Goal: Task Accomplishment & Management: Manage account settings

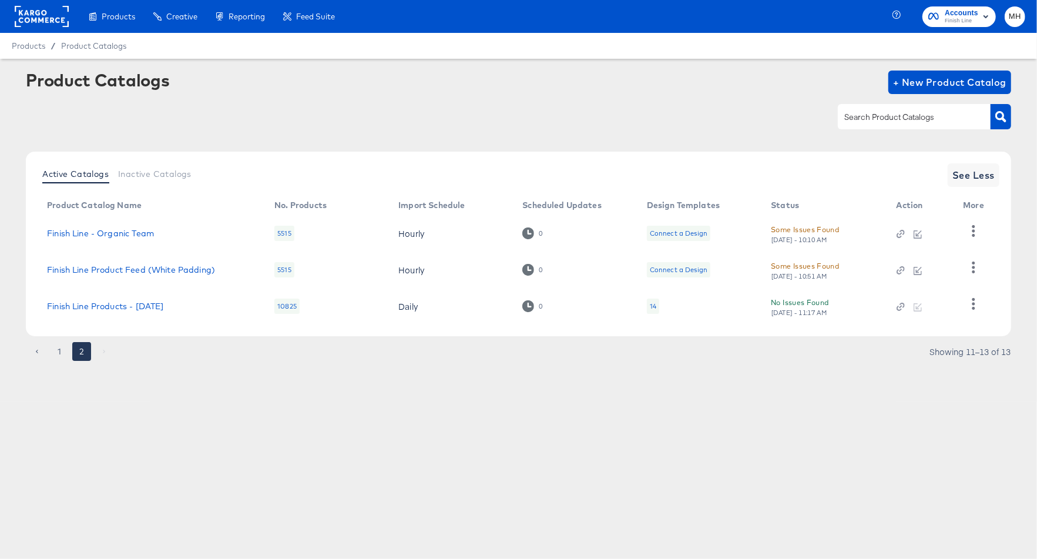
click at [45, 25] on rect at bounding box center [42, 16] width 54 height 21
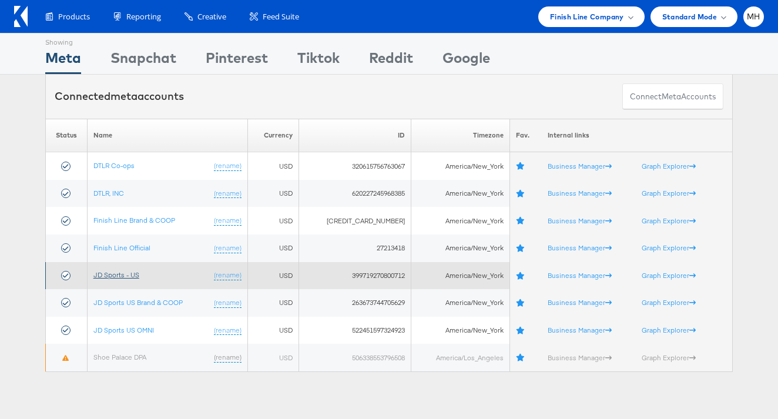
click at [132, 272] on link "JD Sports - US" at bounding box center [116, 274] width 46 height 9
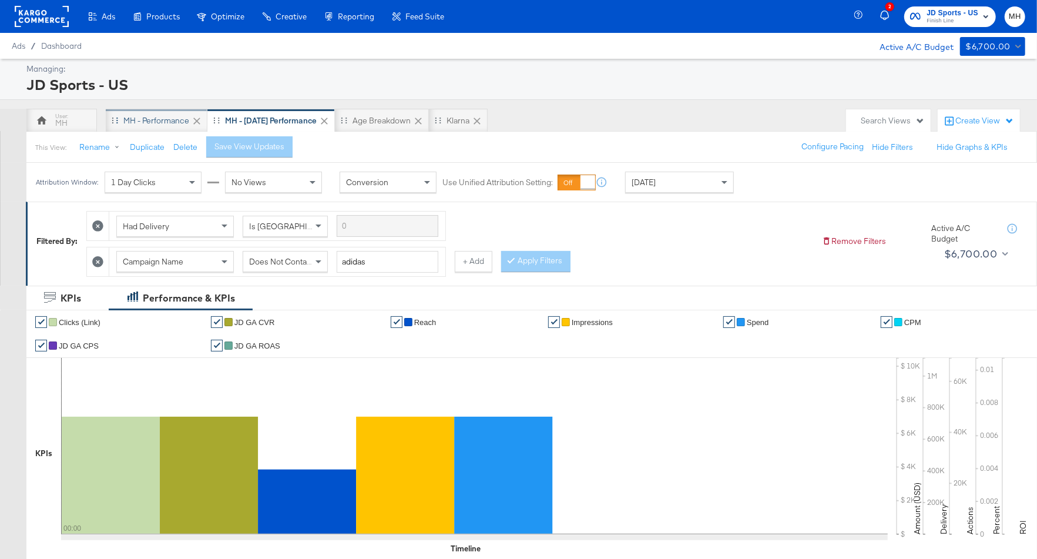
click at [136, 125] on div "MH - Performance" at bounding box center [157, 120] width 102 height 23
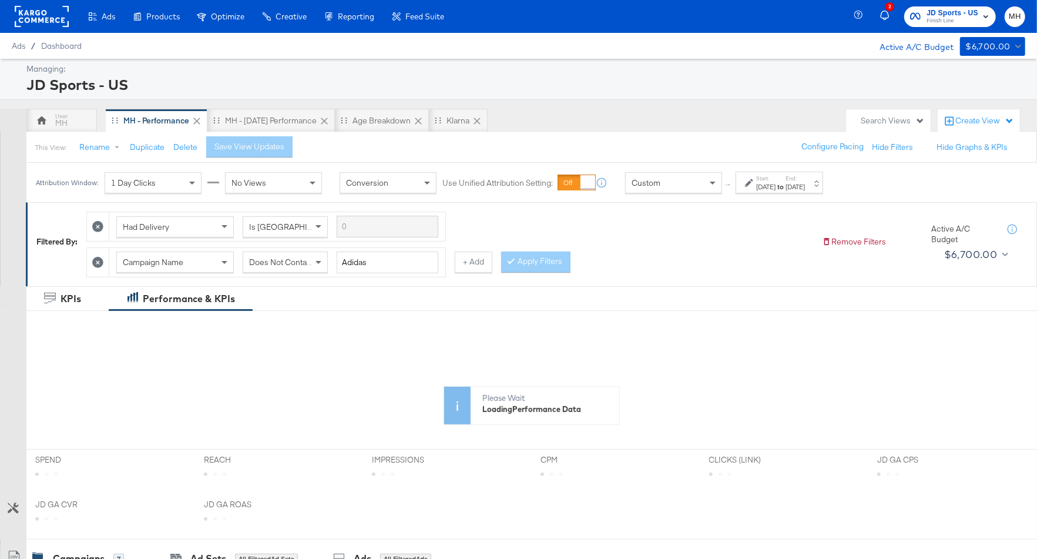
click at [823, 191] on div "Start: [DATE] to End: [DATE]" at bounding box center [779, 182] width 88 height 22
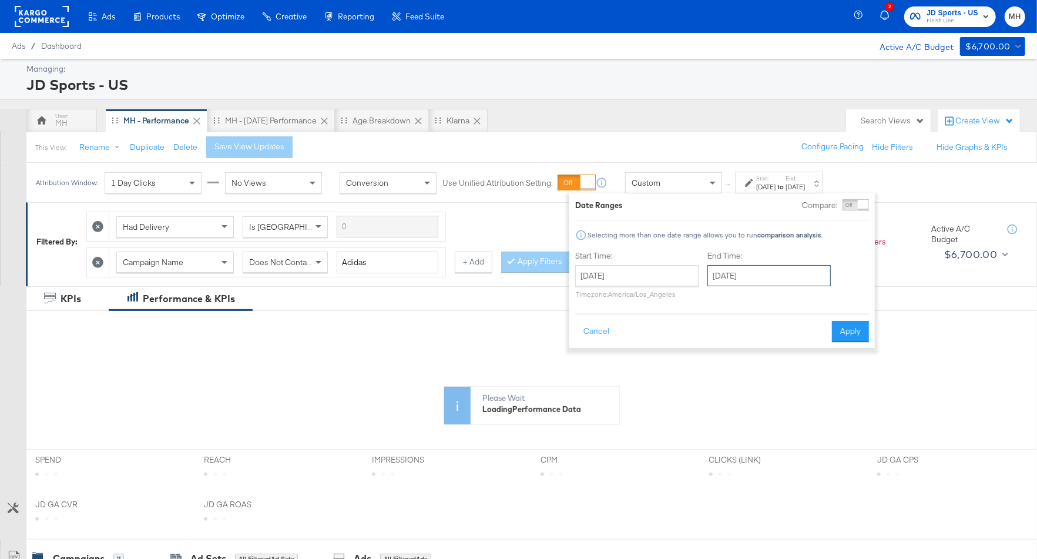
click at [766, 278] on input "[DATE]" at bounding box center [768, 275] width 123 height 21
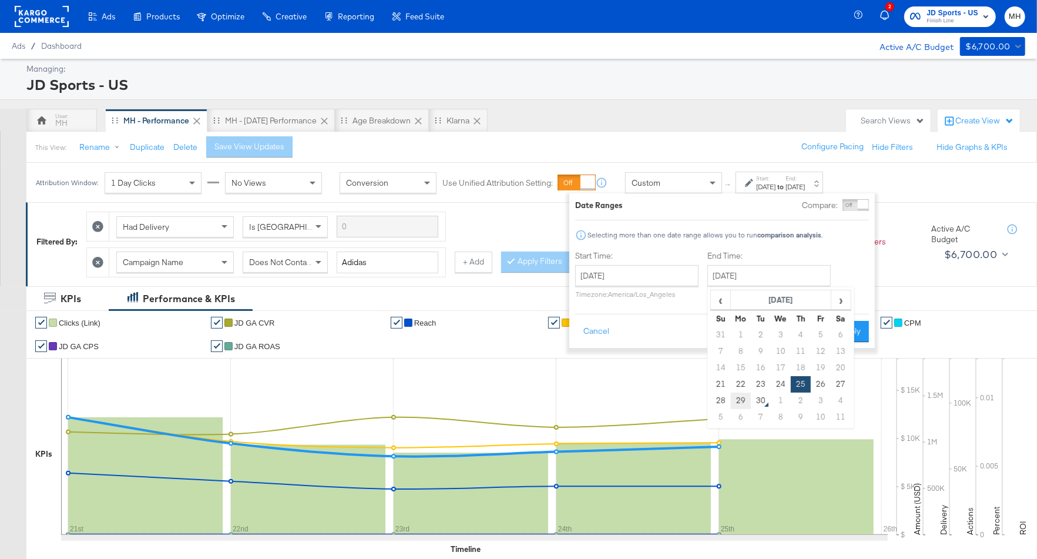
click at [746, 401] on td "29" at bounding box center [741, 400] width 20 height 16
type input "[DATE]"
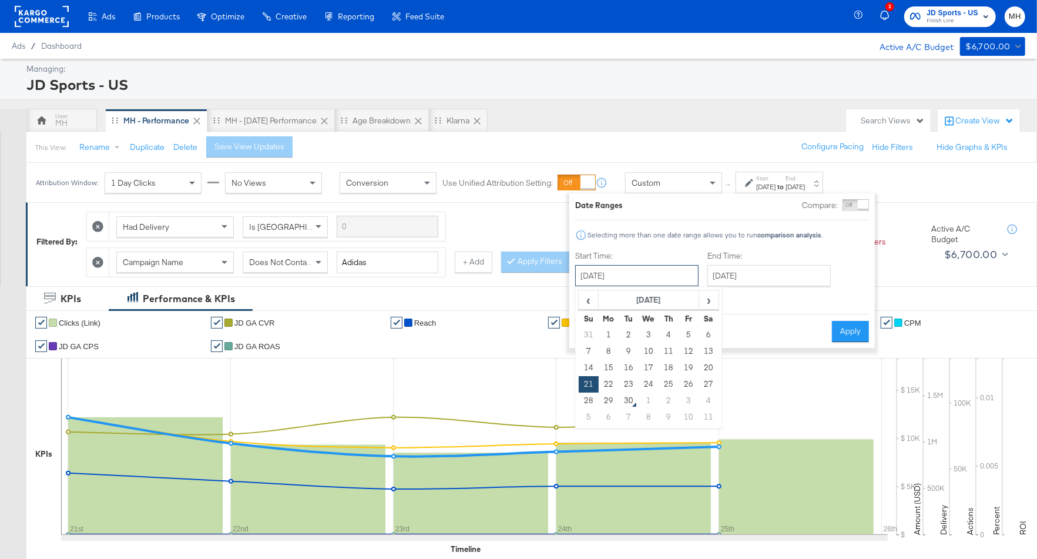
click at [675, 279] on input "[DATE]" at bounding box center [636, 275] width 123 height 21
click at [588, 400] on td "28" at bounding box center [589, 400] width 20 height 16
type input "[DATE]"
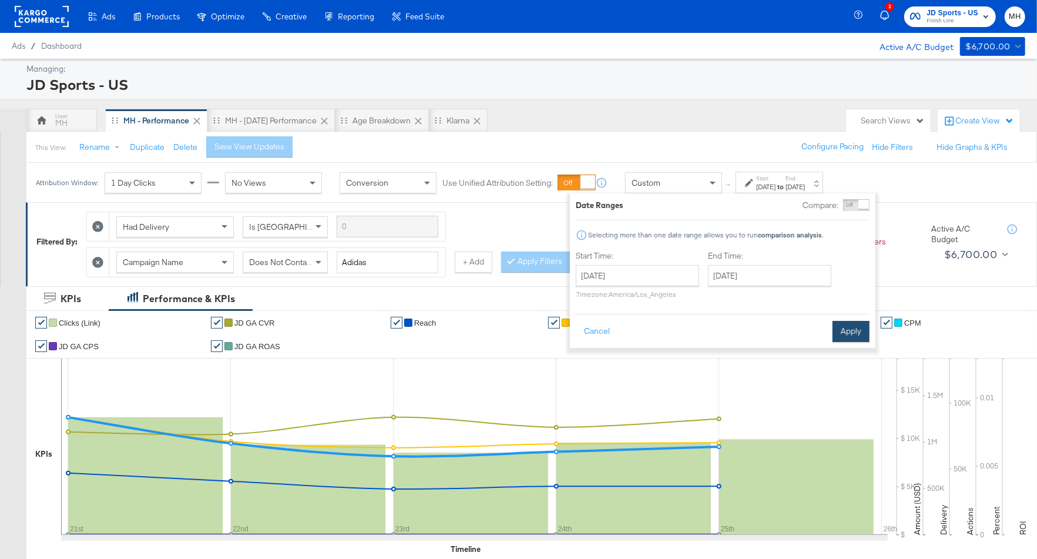
click at [856, 337] on button "Apply" at bounding box center [850, 331] width 37 height 21
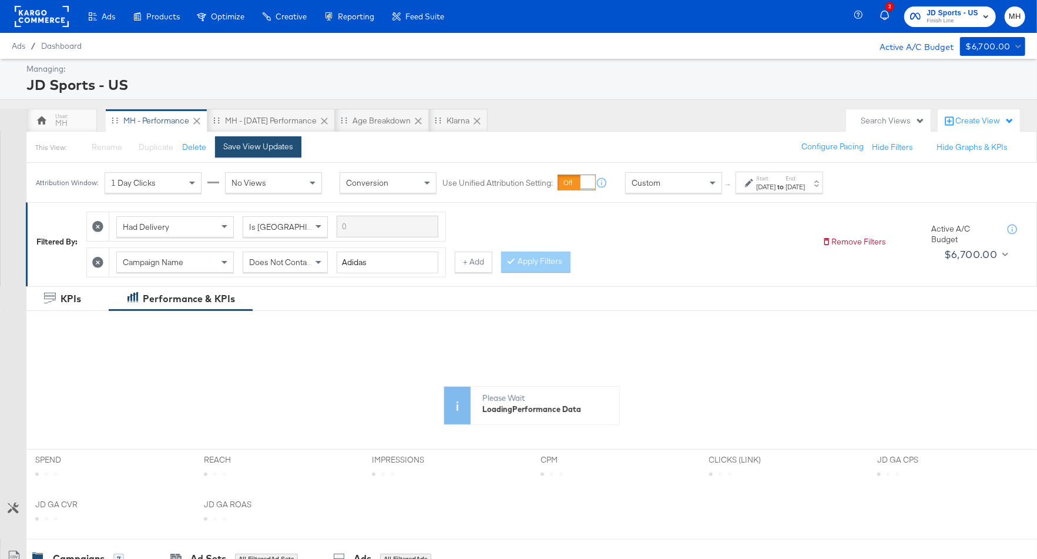
click at [280, 144] on div "Save View Updates" at bounding box center [258, 146] width 70 height 11
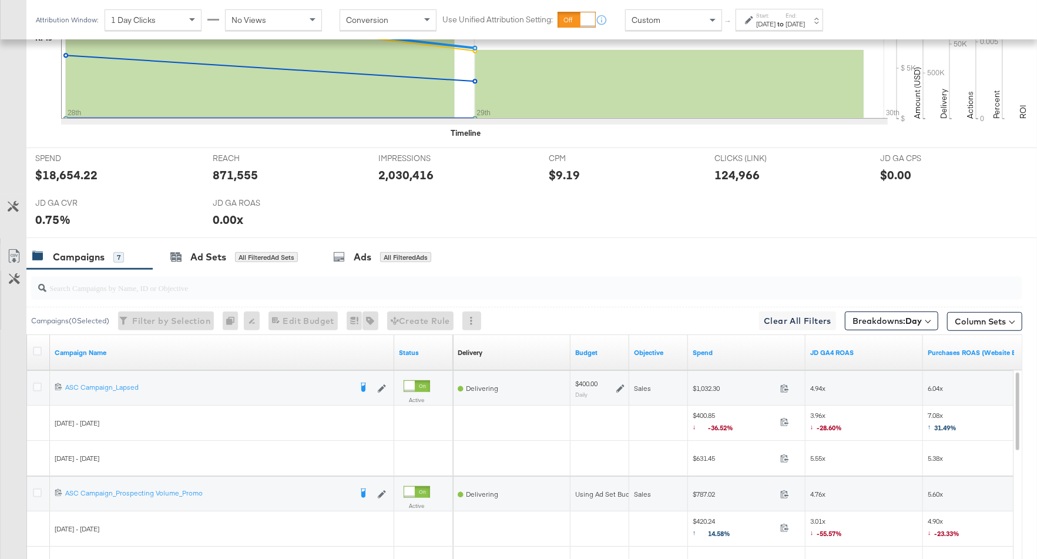
scroll to position [592, 0]
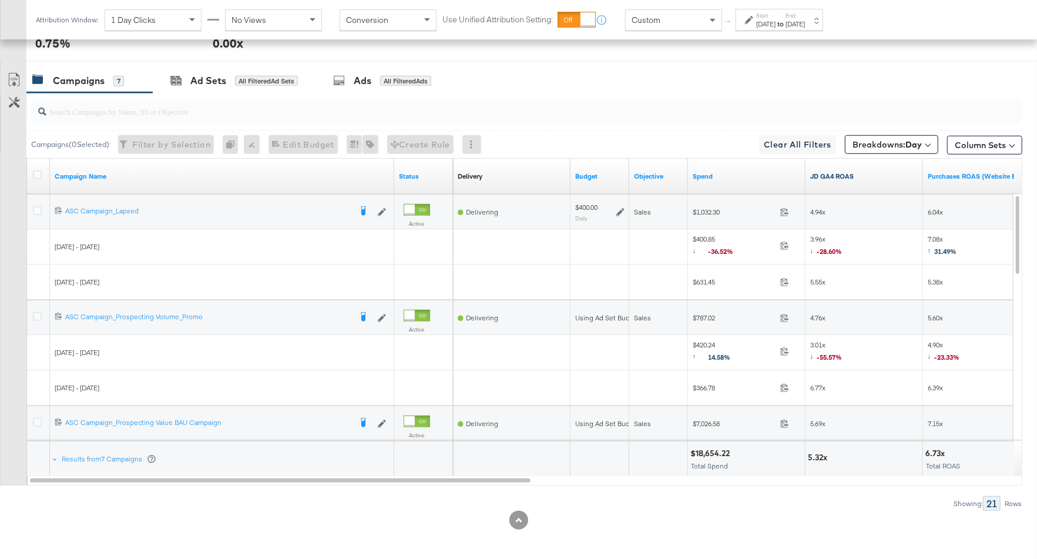
click at [870, 171] on link "JD GA4 ROAS" at bounding box center [864, 175] width 108 height 9
click at [35, 208] on icon at bounding box center [37, 210] width 9 height 9
click at [0, 0] on input "checkbox" at bounding box center [0, 0] width 0 height 0
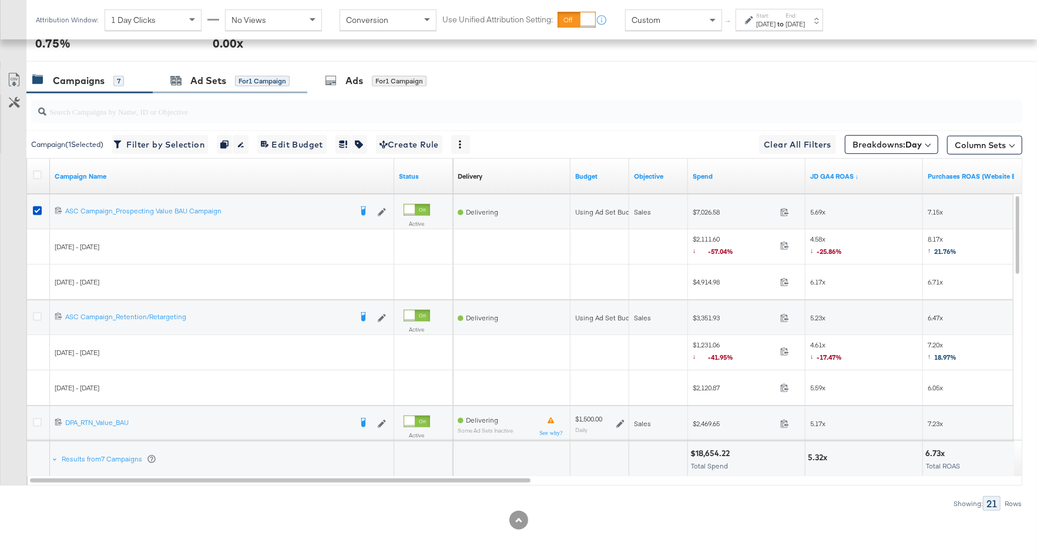
click at [253, 87] on div "Ad Sets for 1 Campaign" at bounding box center [230, 80] width 154 height 25
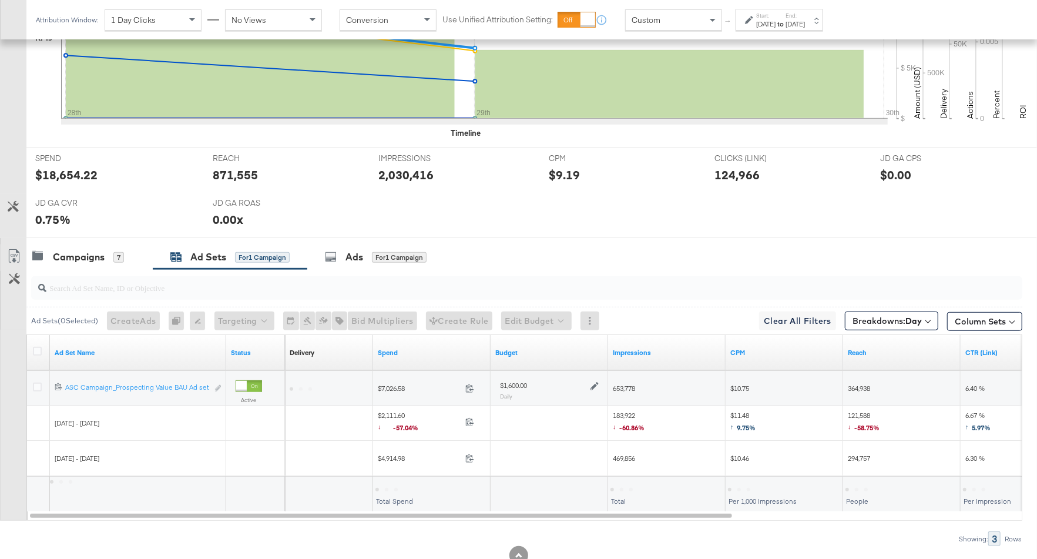
scroll to position [451, 0]
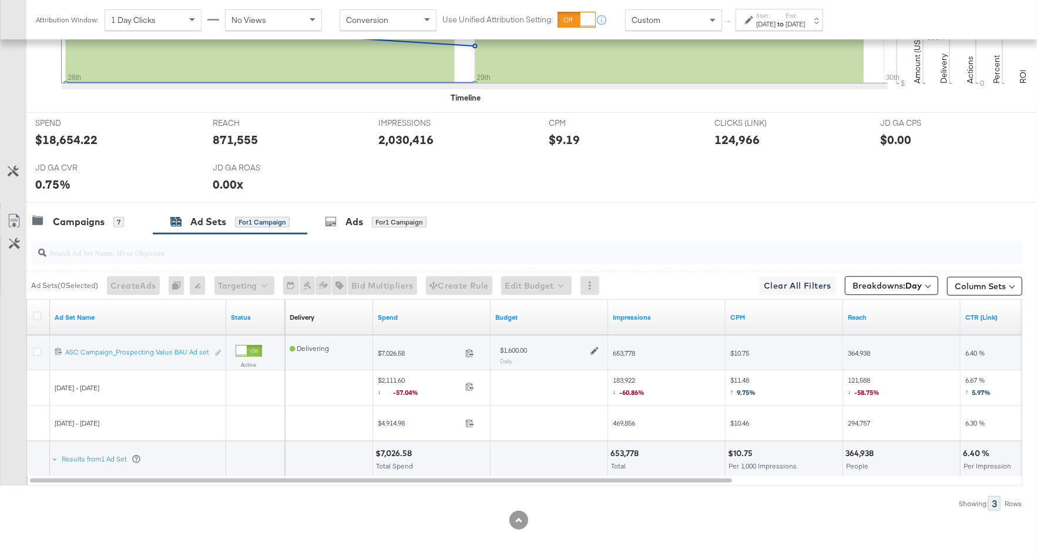
click at [593, 349] on icon at bounding box center [594, 351] width 8 height 8
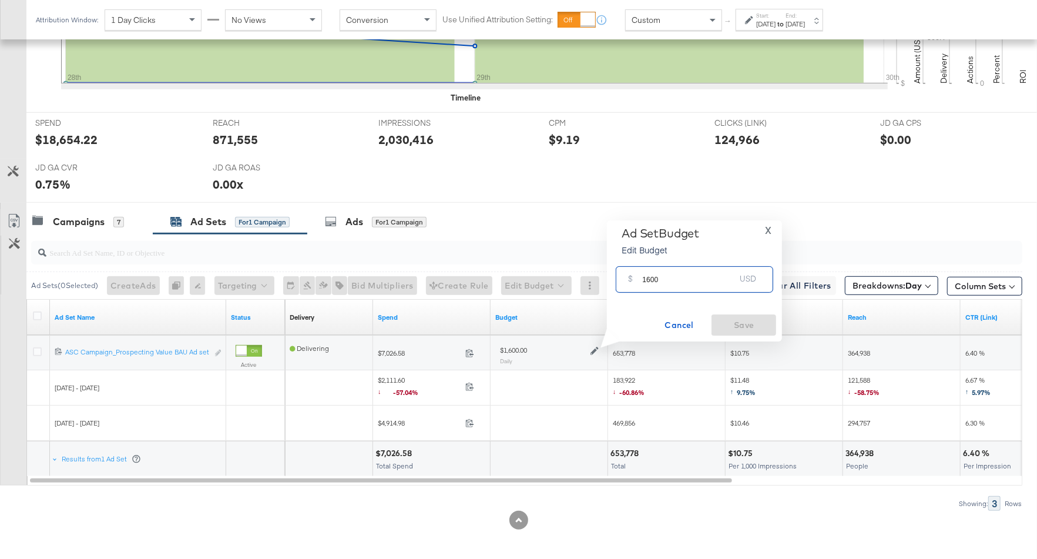
drag, startPoint x: 665, startPoint y: 281, endPoint x: 633, endPoint y: 281, distance: 32.3
click at [633, 281] on div "$ 1600 USD" at bounding box center [694, 279] width 157 height 26
drag, startPoint x: 671, startPoint y: 281, endPoint x: 634, endPoint y: 281, distance: 37.6
click at [634, 281] on div "$ 2600 USD" at bounding box center [694, 279] width 157 height 26
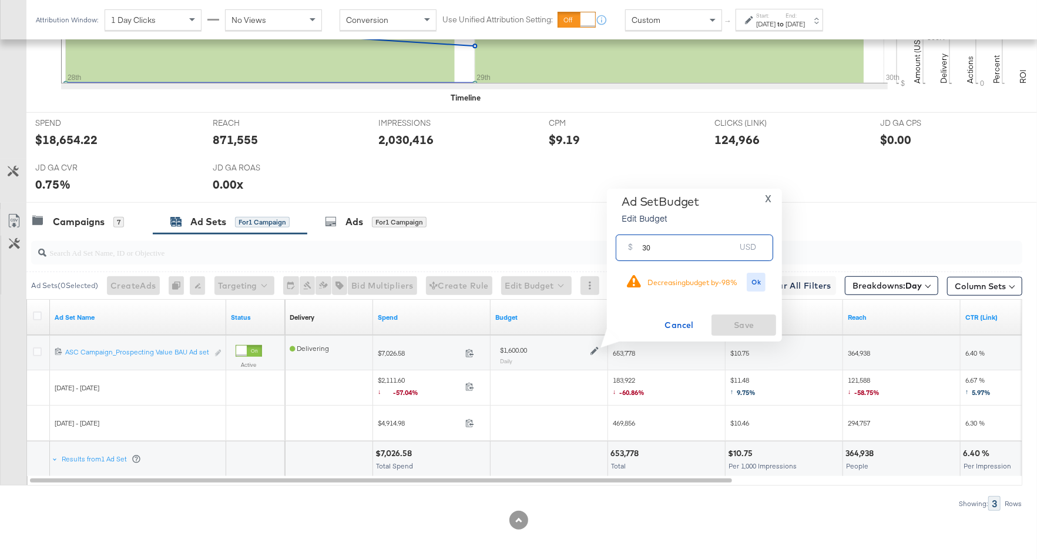
type input "3"
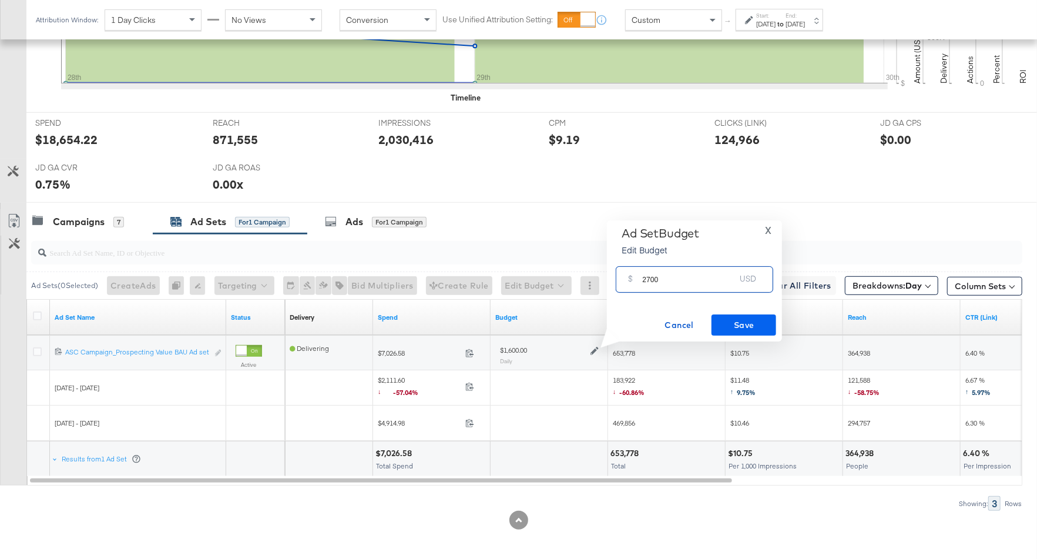
type input "2700"
click at [738, 327] on span "Save" at bounding box center [743, 325] width 55 height 15
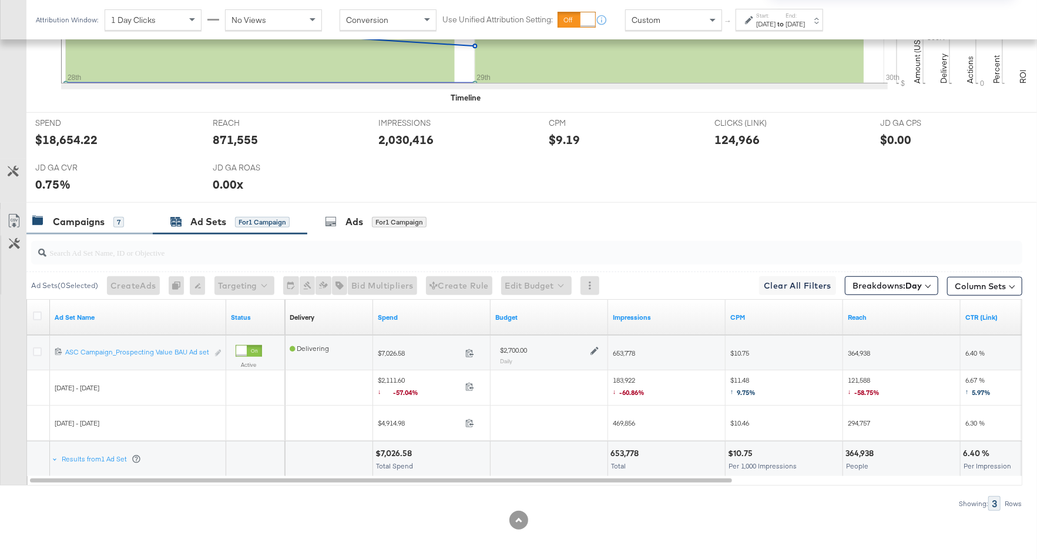
click at [117, 217] on div "7" at bounding box center [118, 222] width 11 height 11
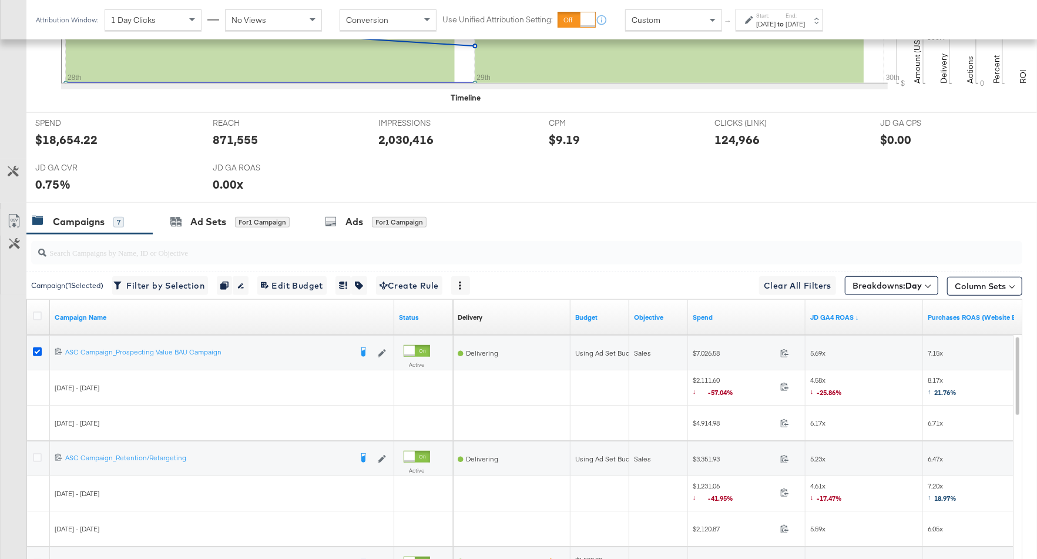
click at [35, 347] on icon at bounding box center [37, 351] width 9 height 9
click at [0, 0] on input "checkbox" at bounding box center [0, 0] width 0 height 0
click at [38, 453] on icon at bounding box center [37, 457] width 9 height 9
click at [0, 0] on input "checkbox" at bounding box center [0, 0] width 0 height 0
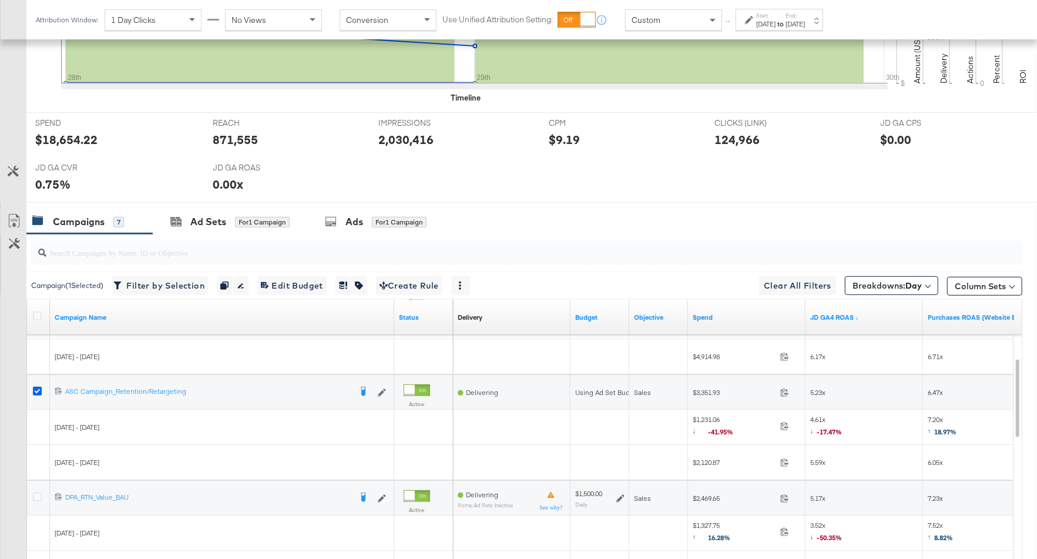
click at [38, 386] on icon at bounding box center [37, 390] width 9 height 9
click at [0, 0] on input "checkbox" at bounding box center [0, 0] width 0 height 0
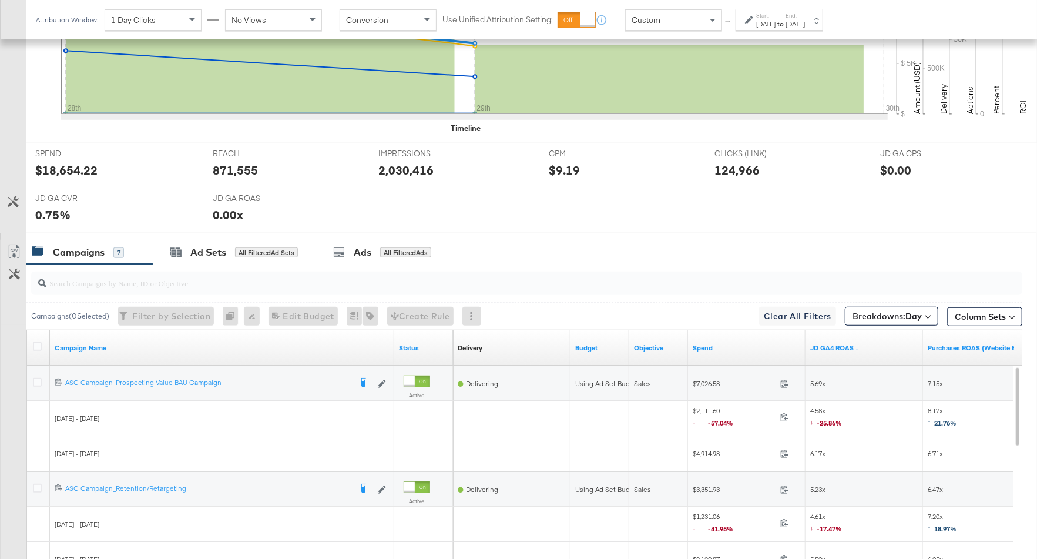
scroll to position [592, 0]
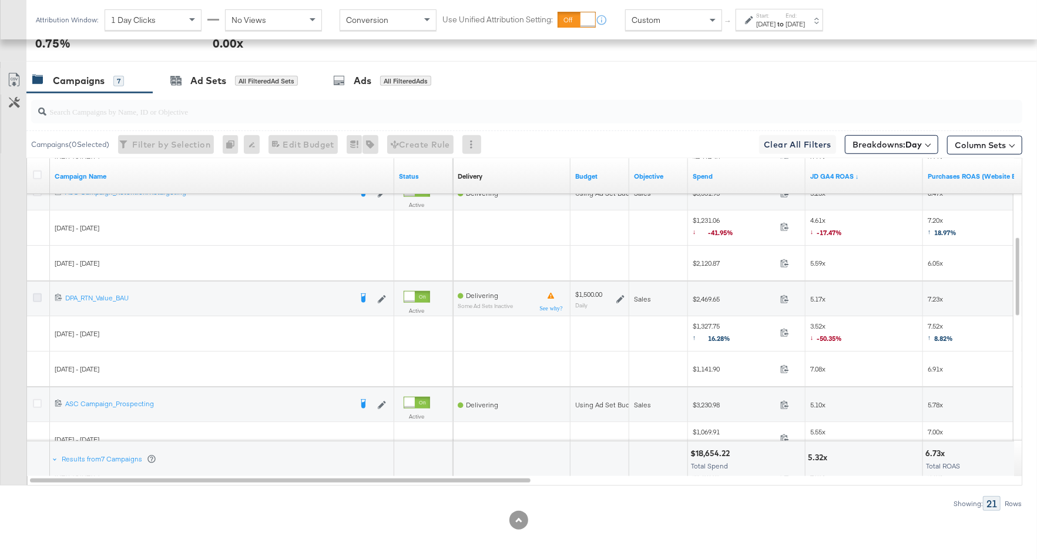
click at [34, 294] on icon at bounding box center [37, 297] width 9 height 9
click at [0, 0] on input "checkbox" at bounding box center [0, 0] width 0 height 0
click at [233, 88] on div "Ad Sets for 1 Campaign" at bounding box center [230, 80] width 154 height 25
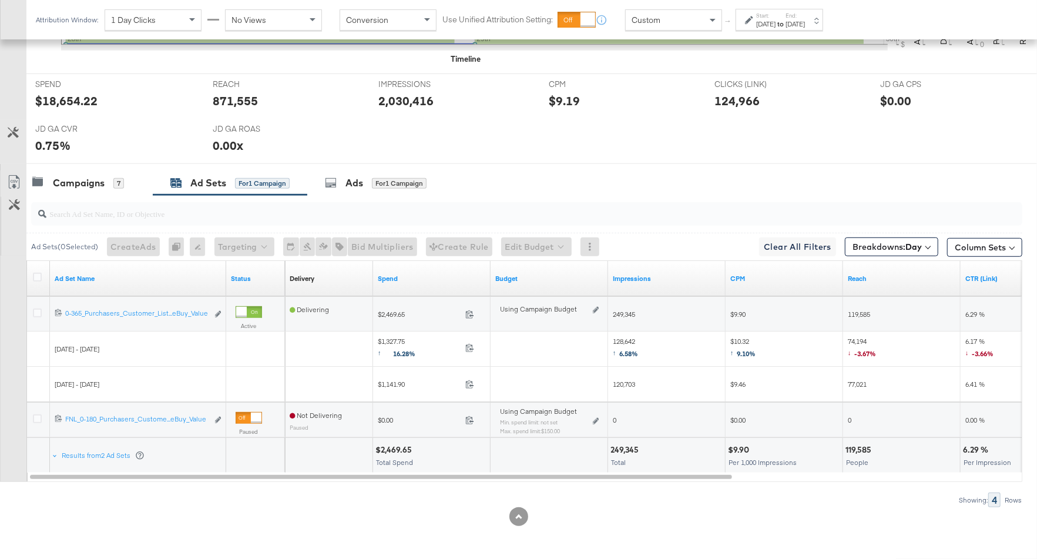
scroll to position [486, 0]
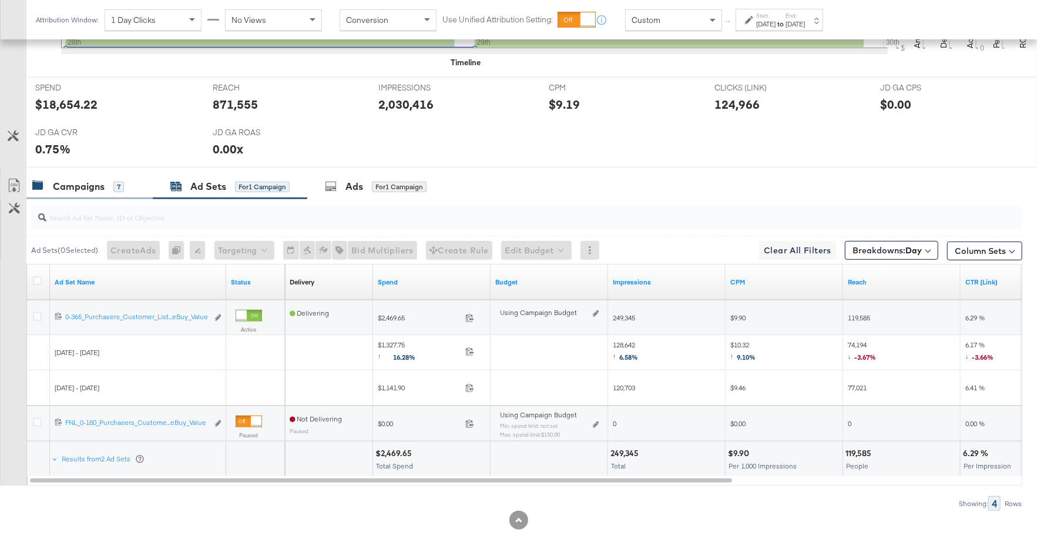
click at [69, 186] on div "Campaigns" at bounding box center [79, 187] width 52 height 14
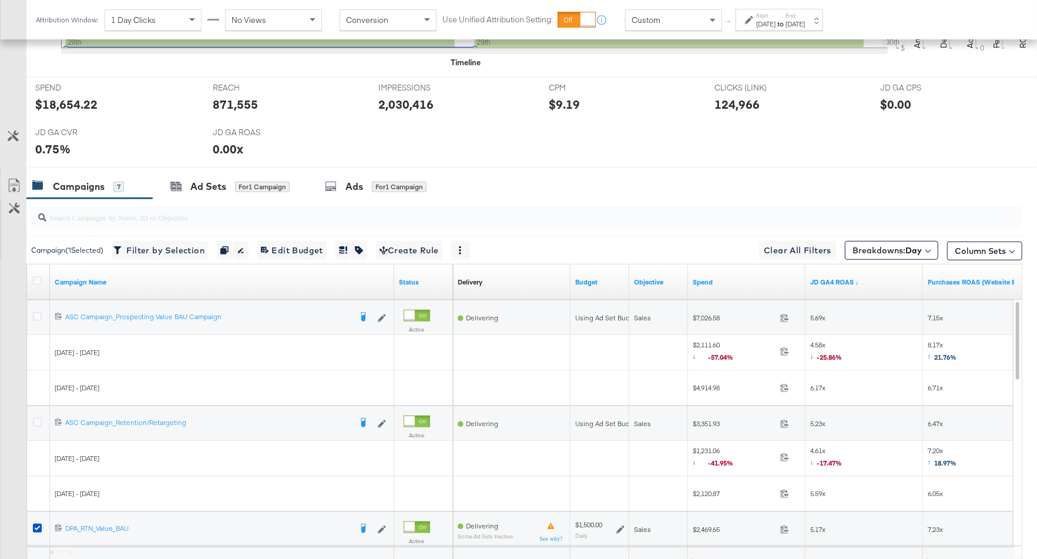
scroll to position [592, 0]
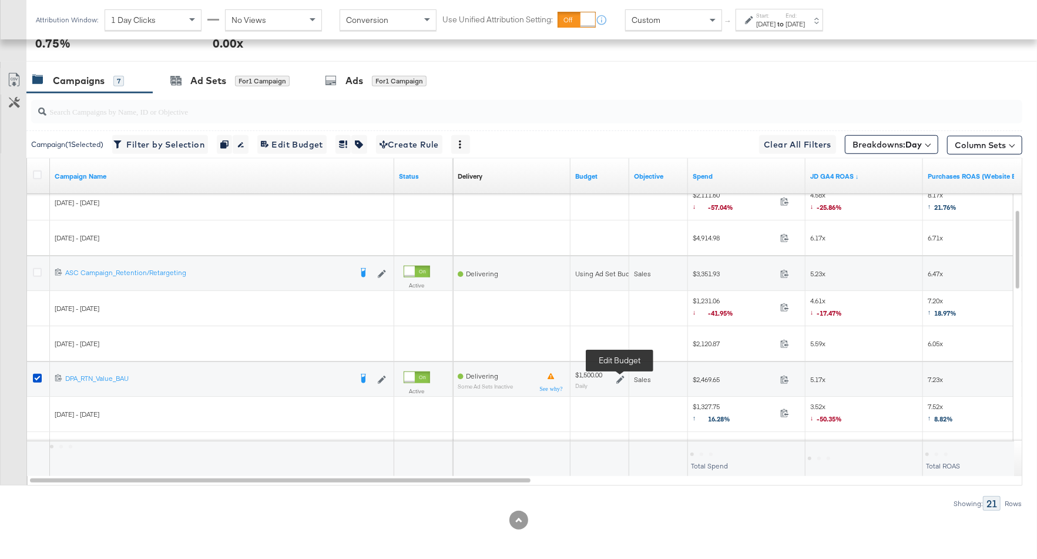
click at [619, 376] on icon at bounding box center [620, 379] width 8 height 8
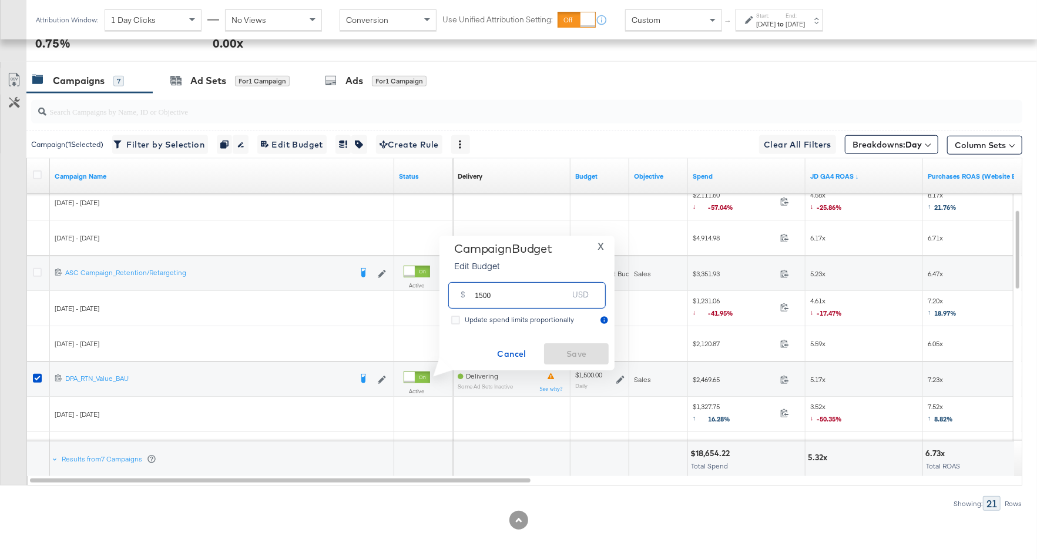
drag, startPoint x: 502, startPoint y: 301, endPoint x: 467, endPoint y: 294, distance: 35.8
click at [467, 294] on div "$ 1500 USD" at bounding box center [526, 295] width 157 height 26
type input "2400"
click at [579, 351] on span "Save" at bounding box center [576, 354] width 55 height 15
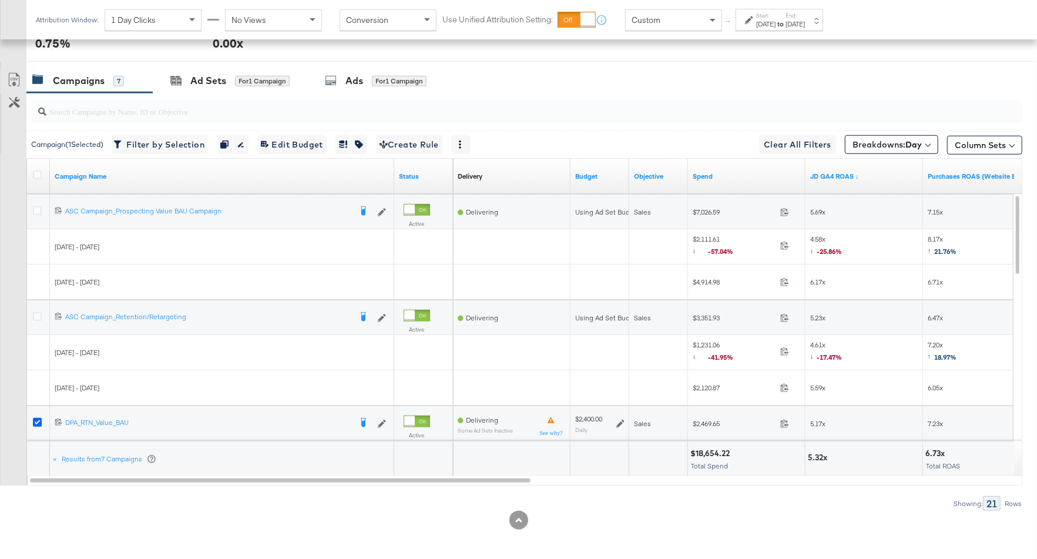
click at [36, 418] on icon at bounding box center [37, 422] width 9 height 9
click at [0, 0] on input "checkbox" at bounding box center [0, 0] width 0 height 0
click at [38, 312] on icon at bounding box center [37, 316] width 9 height 9
click at [0, 0] on input "checkbox" at bounding box center [0, 0] width 0 height 0
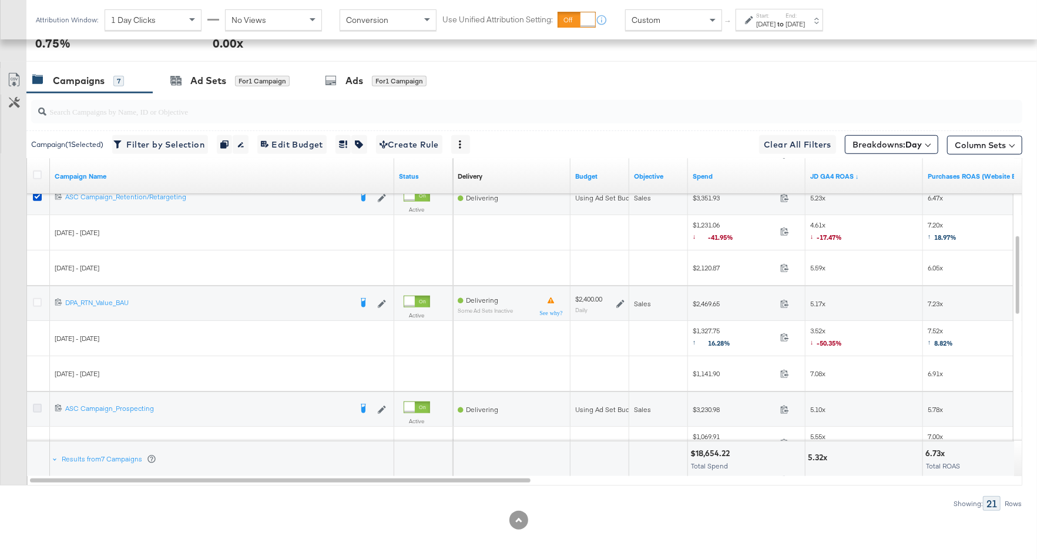
click at [38, 405] on icon at bounding box center [37, 407] width 9 height 9
click at [0, 0] on input "checkbox" at bounding box center [0, 0] width 0 height 0
click at [280, 83] on div "Ad Sets for 2 Campaigns" at bounding box center [231, 81] width 123 height 14
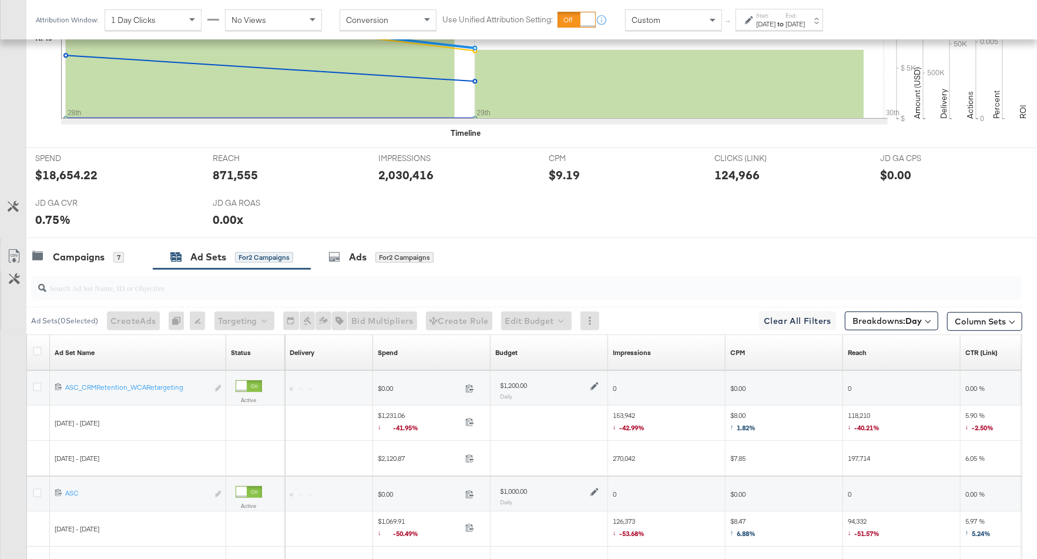
scroll to position [557, 0]
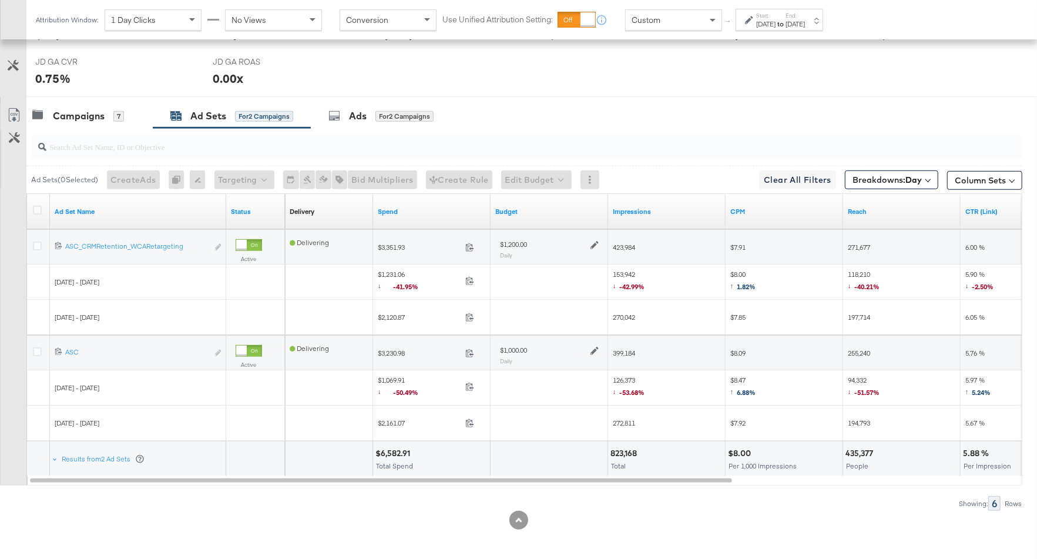
click at [593, 241] on icon at bounding box center [594, 245] width 8 height 8
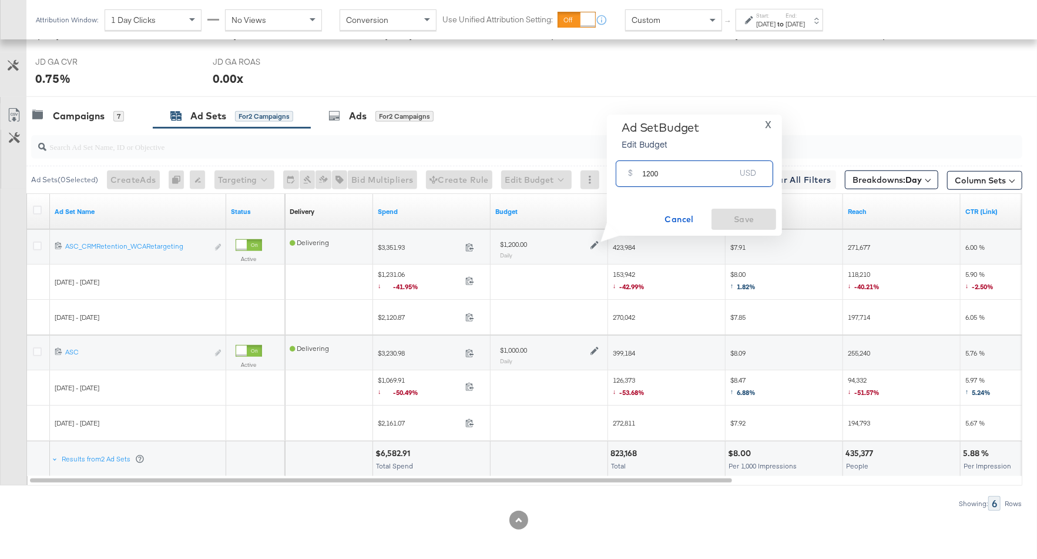
drag, startPoint x: 663, startPoint y: 179, endPoint x: 639, endPoint y: 177, distance: 23.6
click at [639, 177] on div "$ 1200 USD" at bounding box center [694, 173] width 157 height 26
type input "1800"
click at [758, 210] on button "Save" at bounding box center [743, 218] width 65 height 21
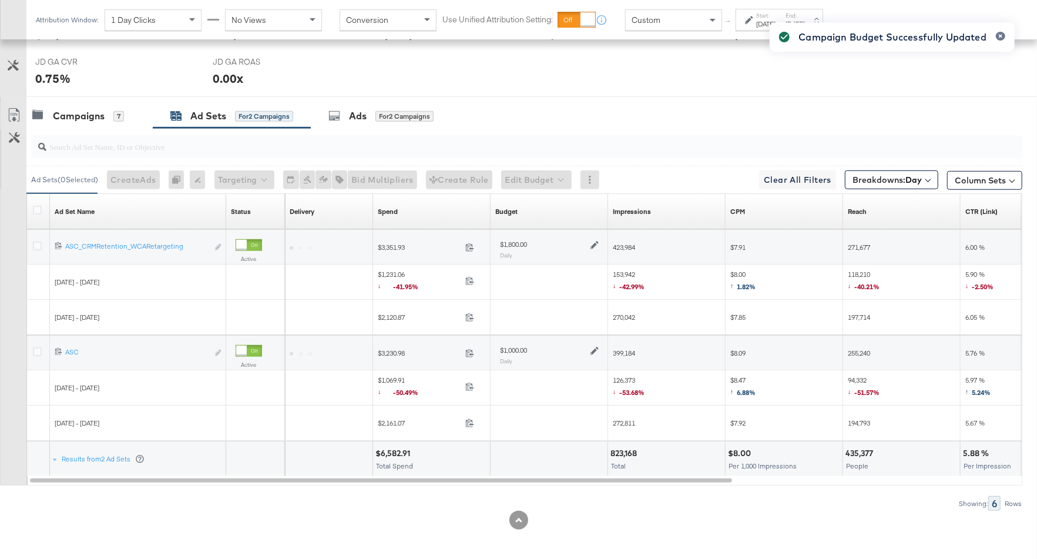
click at [594, 347] on icon at bounding box center [594, 351] width 8 height 8
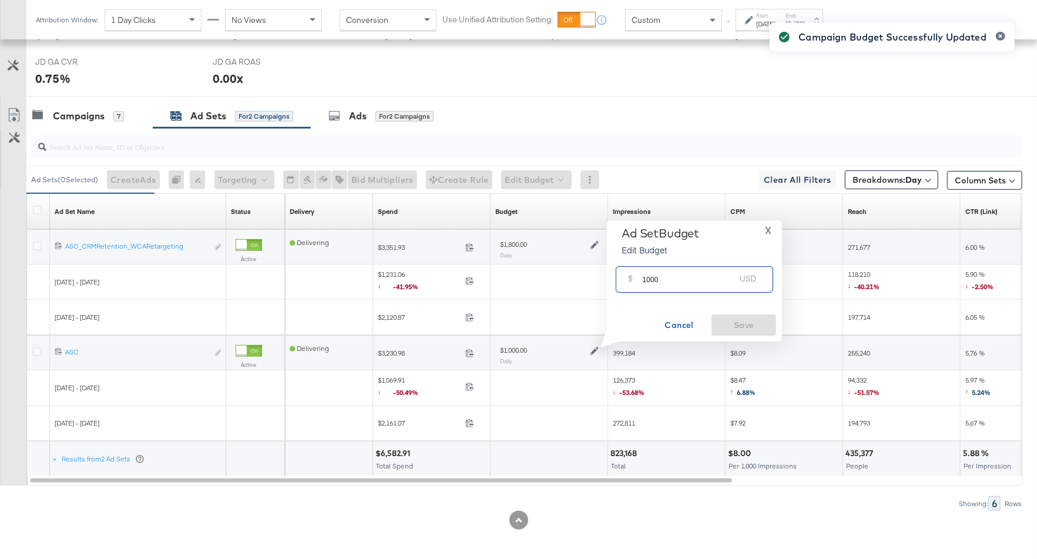
drag, startPoint x: 662, startPoint y: 282, endPoint x: 622, endPoint y: 280, distance: 40.0
click at [622, 280] on div "$ 1000 USD" at bounding box center [694, 279] width 157 height 26
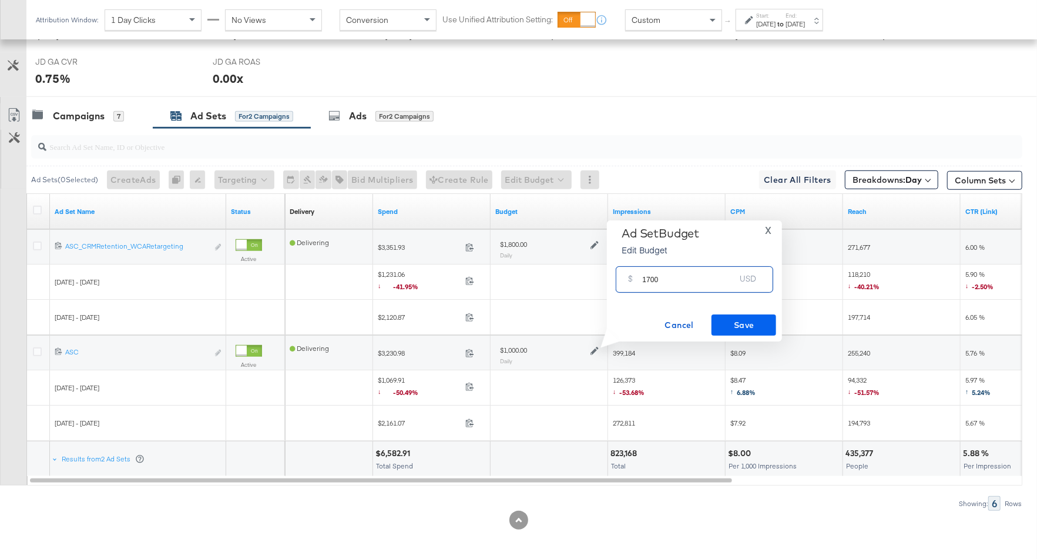
type input "1700"
click at [761, 318] on span "Save" at bounding box center [743, 325] width 55 height 15
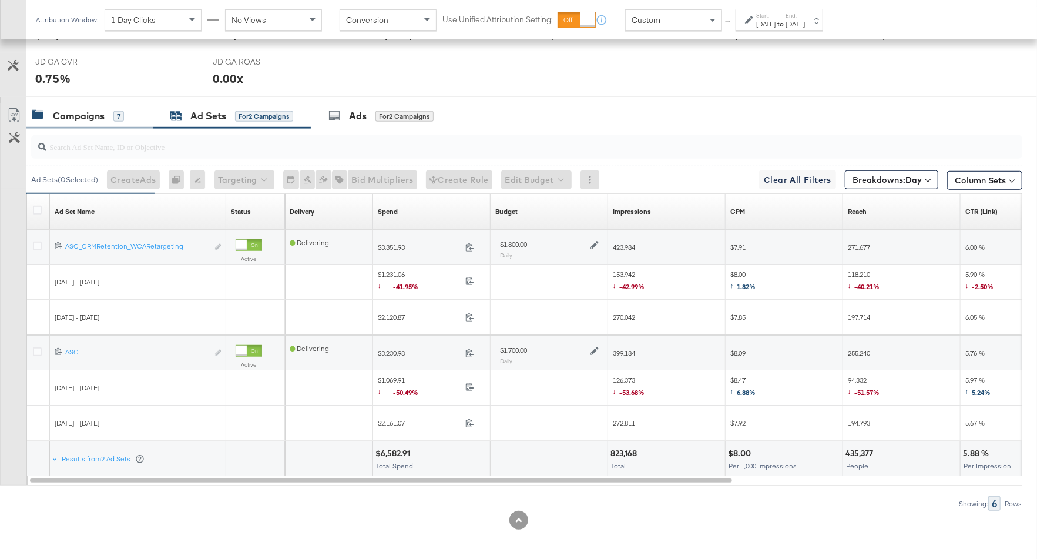
click at [116, 124] on div "Campaigns 7" at bounding box center [89, 115] width 126 height 25
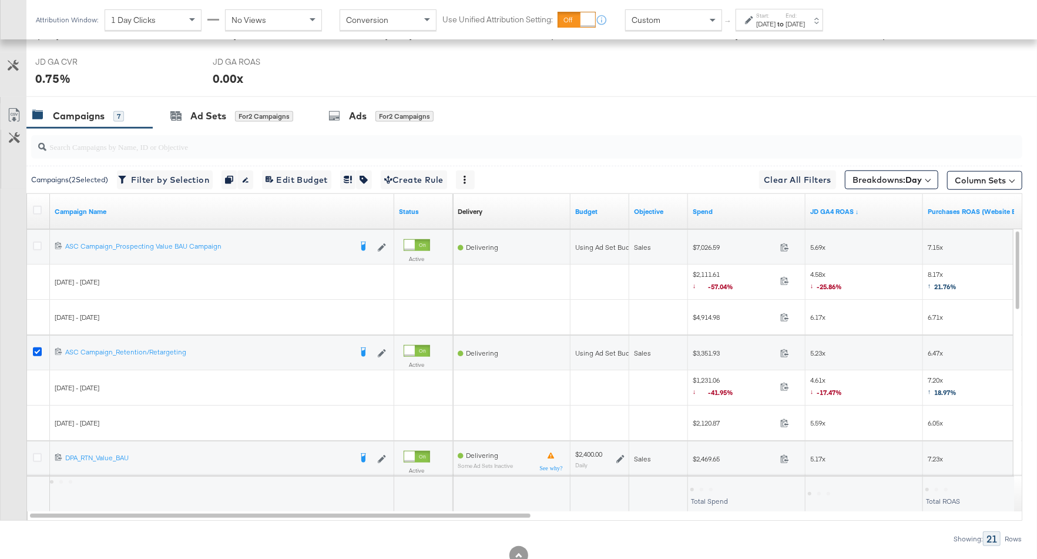
click at [39, 347] on icon at bounding box center [37, 351] width 9 height 9
click at [0, 0] on input "checkbox" at bounding box center [0, 0] width 0 height 0
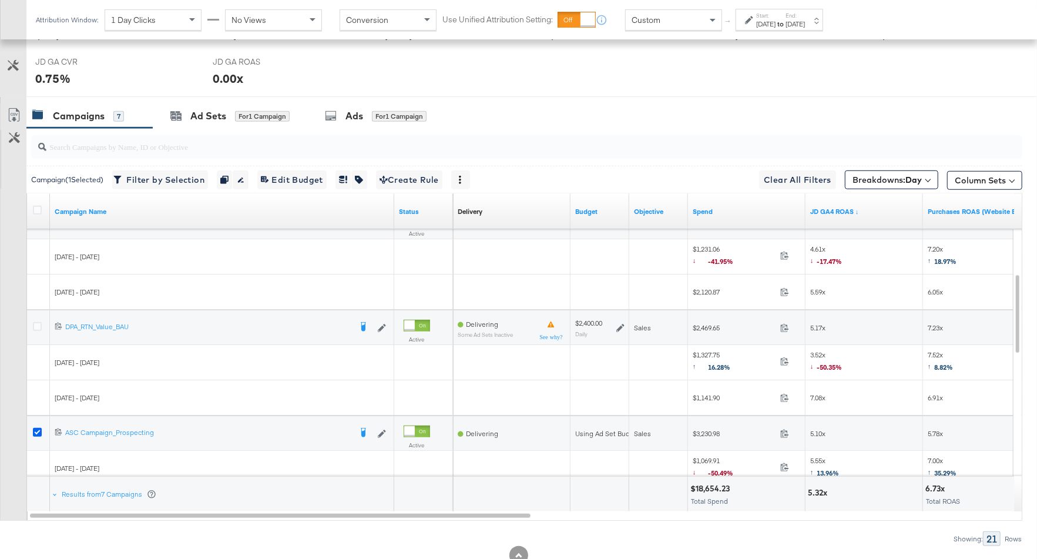
click at [35, 428] on icon at bounding box center [37, 432] width 9 height 9
click at [0, 0] on input "checkbox" at bounding box center [0, 0] width 0 height 0
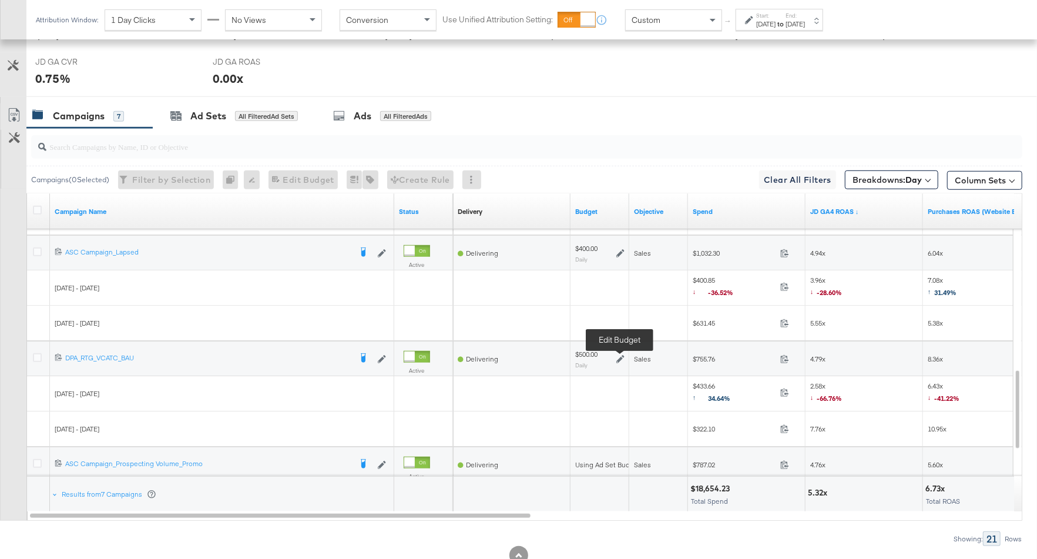
click at [618, 357] on icon at bounding box center [620, 359] width 8 height 8
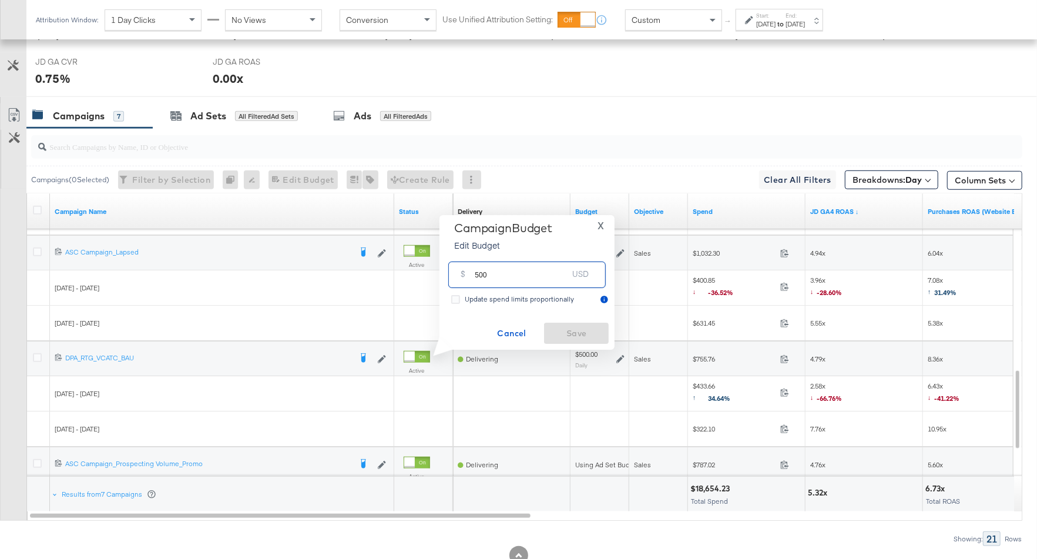
drag, startPoint x: 495, startPoint y: 280, endPoint x: 469, endPoint y: 279, distance: 25.3
click at [469, 279] on div "$ 500 USD" at bounding box center [526, 274] width 157 height 26
type input "800"
click at [571, 328] on span "Save" at bounding box center [576, 333] width 55 height 15
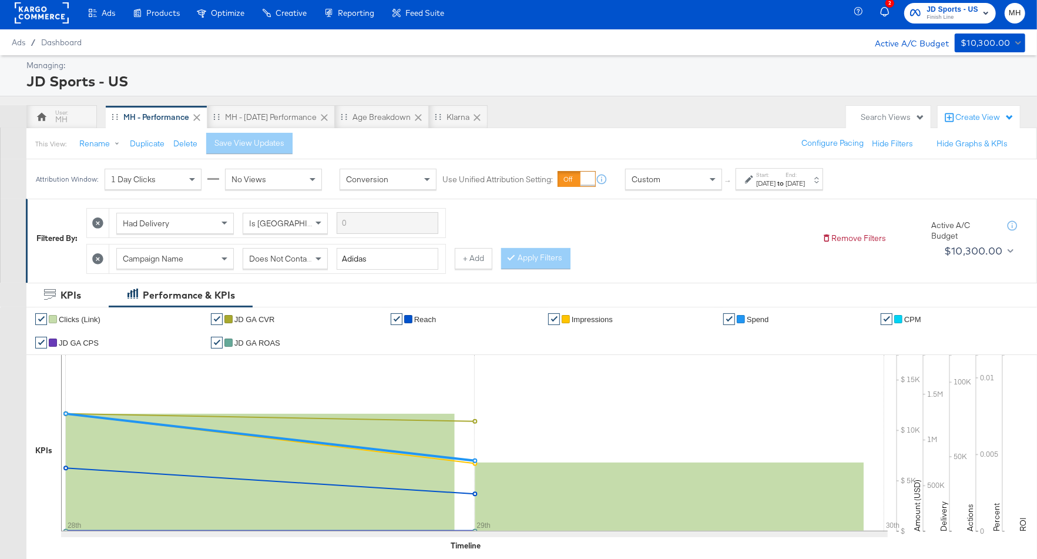
scroll to position [0, 0]
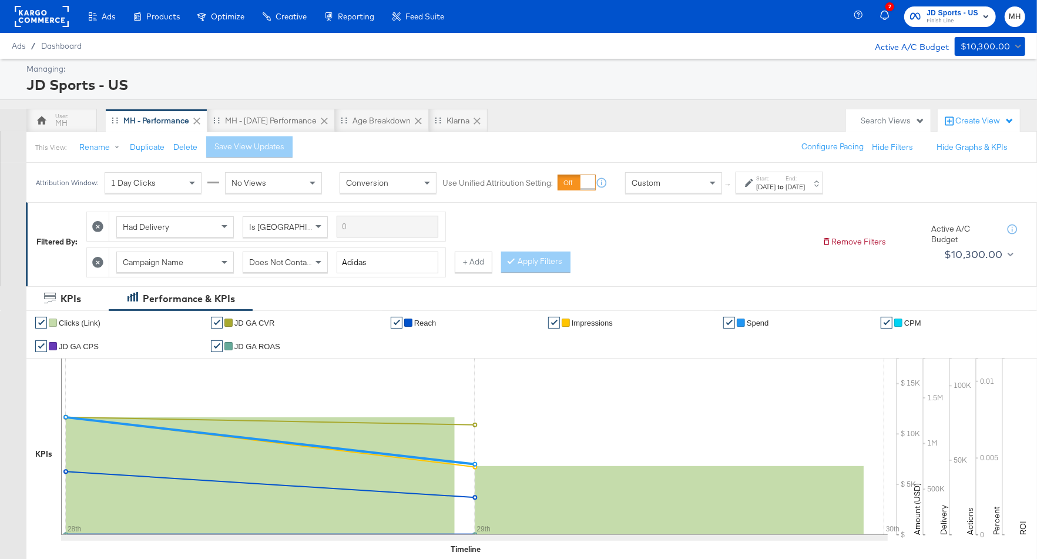
click at [933, 18] on span "Finish Line" at bounding box center [952, 20] width 52 height 9
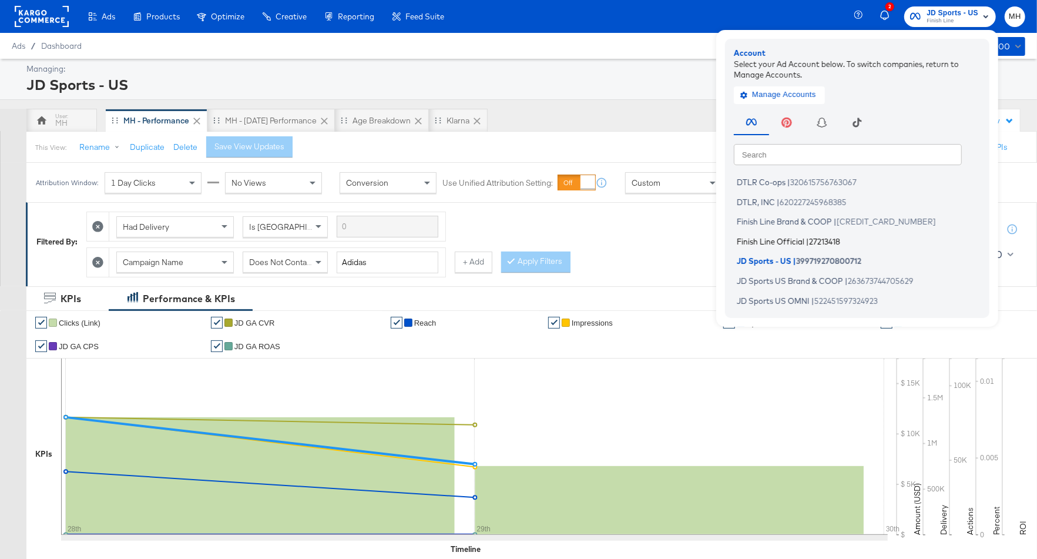
click at [779, 240] on span "Finish Line Official" at bounding box center [771, 240] width 68 height 9
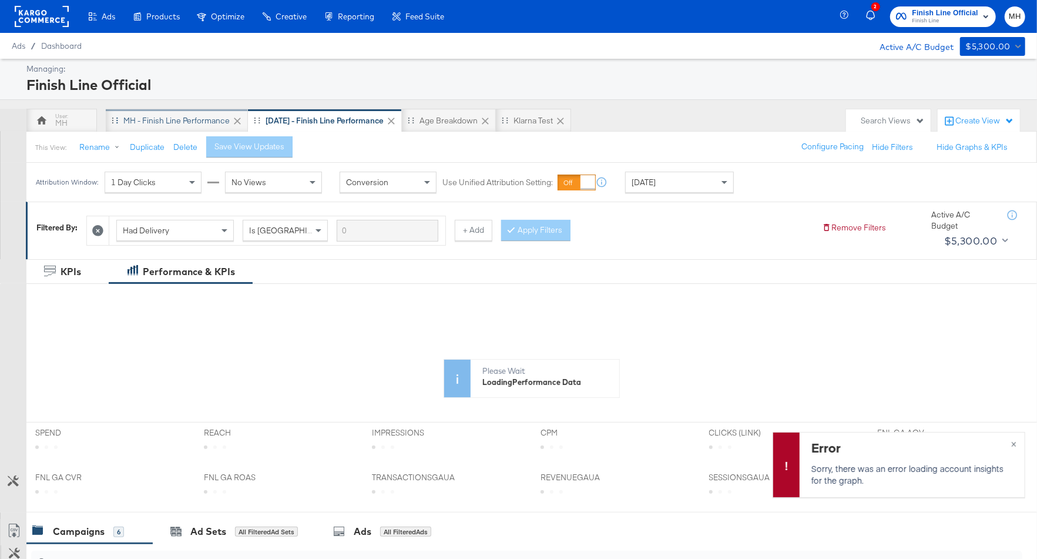
click at [180, 122] on div "MH - Finish Line Performance" at bounding box center [176, 120] width 106 height 11
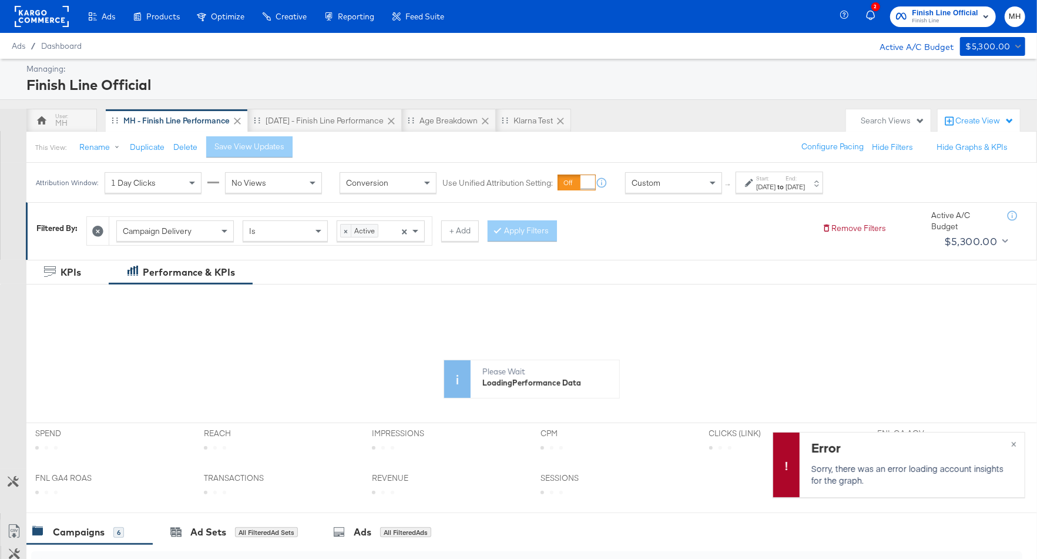
click at [805, 180] on div "Start: Sep 21st 2025 to End: Sep 27th 2025" at bounding box center [780, 182] width 49 height 17
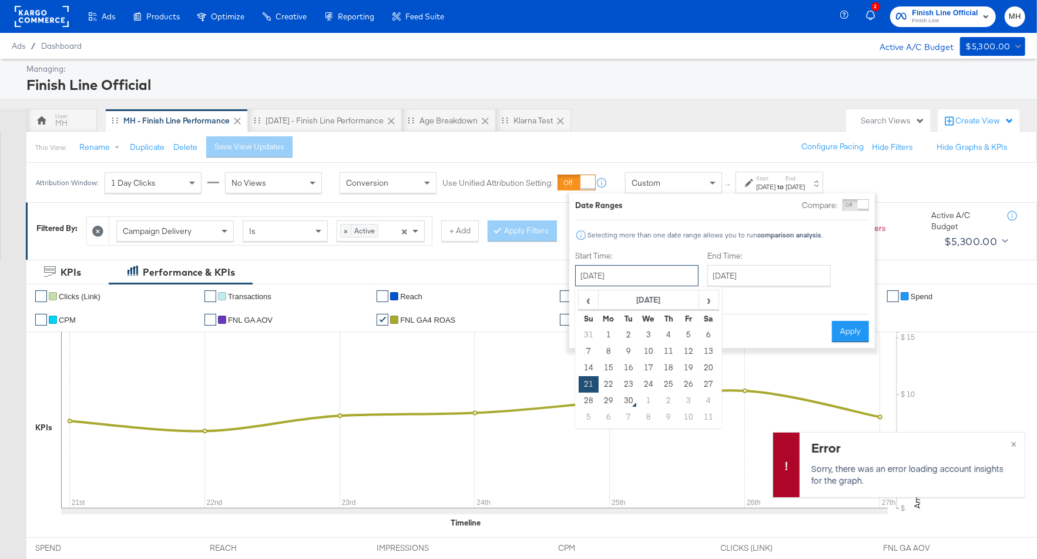
click at [666, 275] on input "[DATE]" at bounding box center [636, 275] width 123 height 21
click at [589, 404] on td "28" at bounding box center [589, 400] width 20 height 16
type input "[DATE]"
click at [760, 279] on input "[DATE]" at bounding box center [769, 275] width 123 height 21
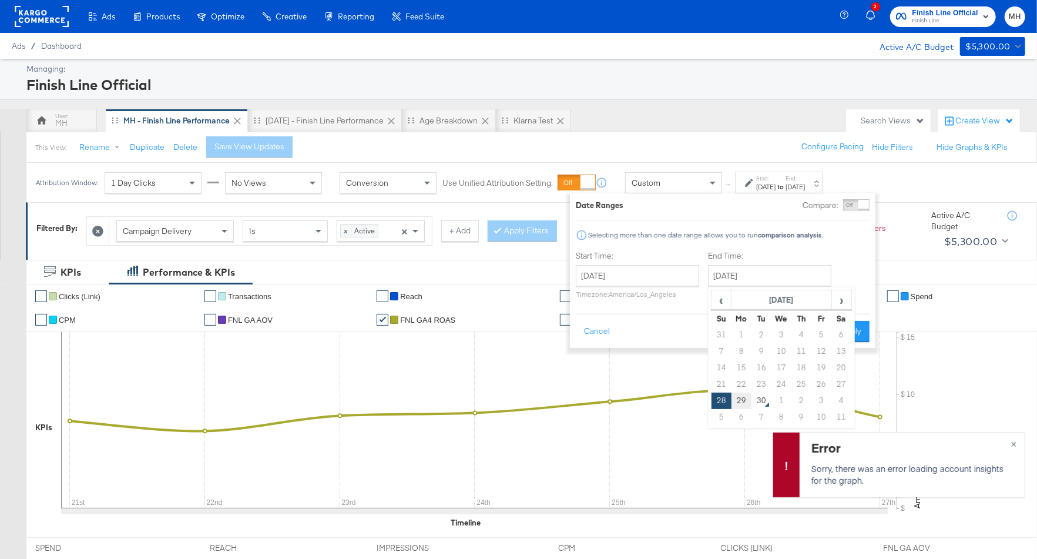
click at [742, 395] on td "29" at bounding box center [741, 400] width 20 height 16
type input "[DATE]"
click at [848, 329] on button "Apply" at bounding box center [850, 331] width 37 height 21
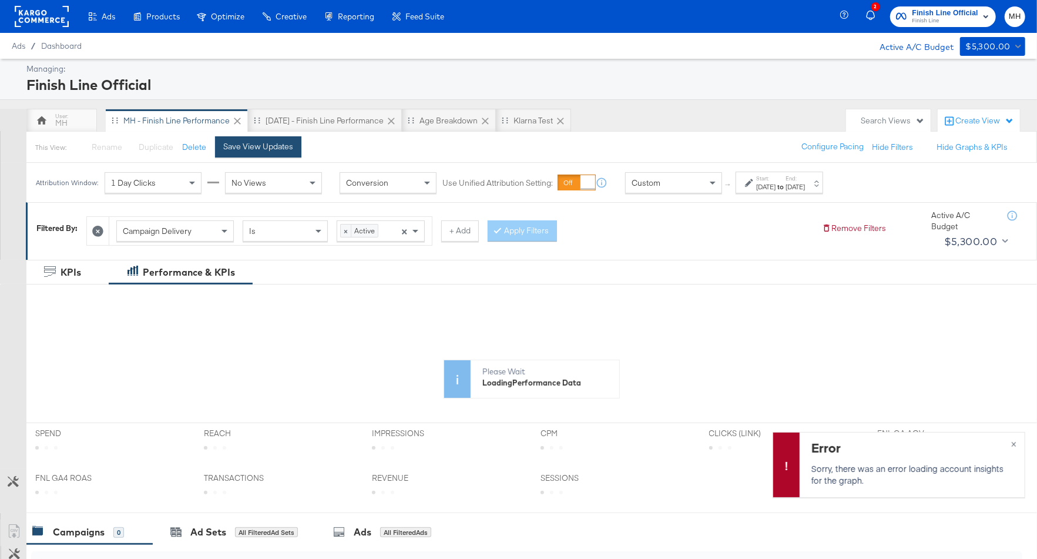
click at [282, 149] on div "Save View Updates" at bounding box center [258, 146] width 70 height 11
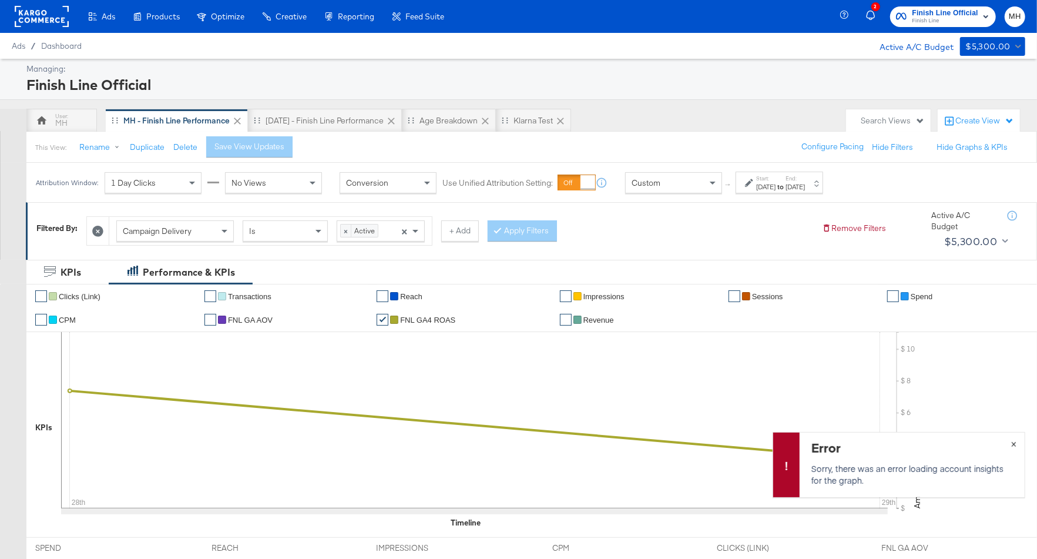
click at [1013, 440] on button "×" at bounding box center [1014, 442] width 22 height 21
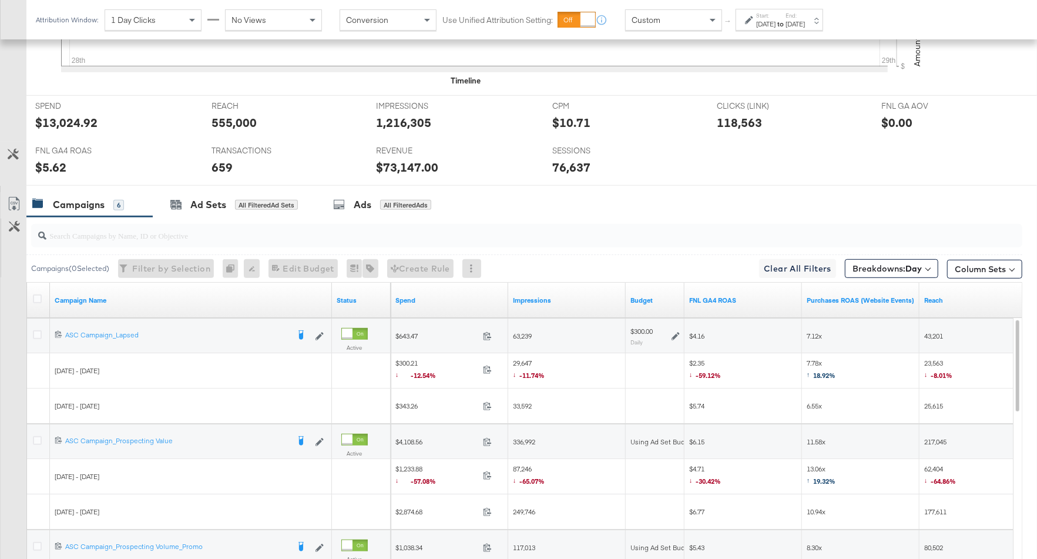
scroll to position [567, 0]
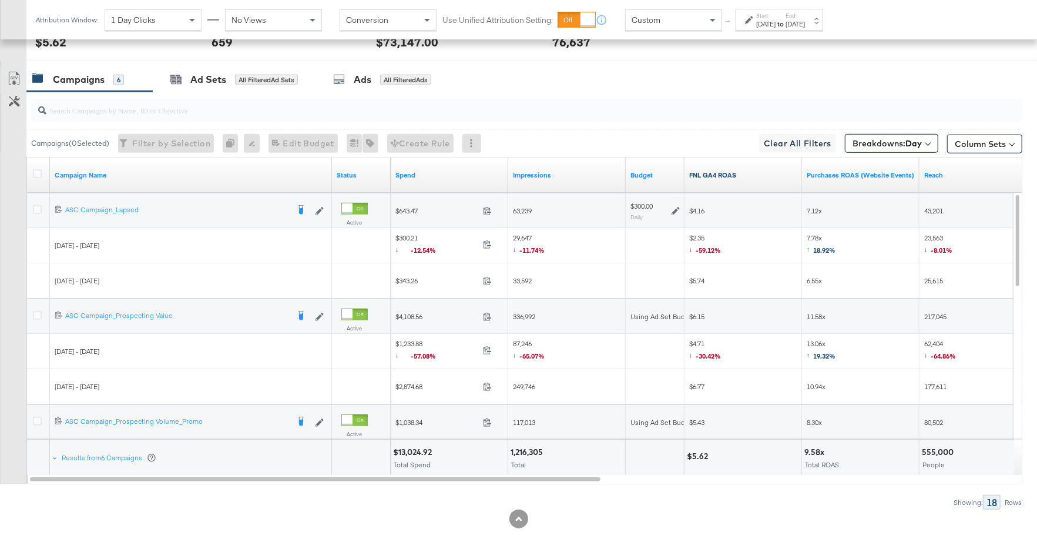
click at [755, 173] on link "FNL GA4 ROAS" at bounding box center [743, 174] width 108 height 9
click at [35, 207] on icon at bounding box center [37, 209] width 9 height 9
click at [0, 0] on input "checkbox" at bounding box center [0, 0] width 0 height 0
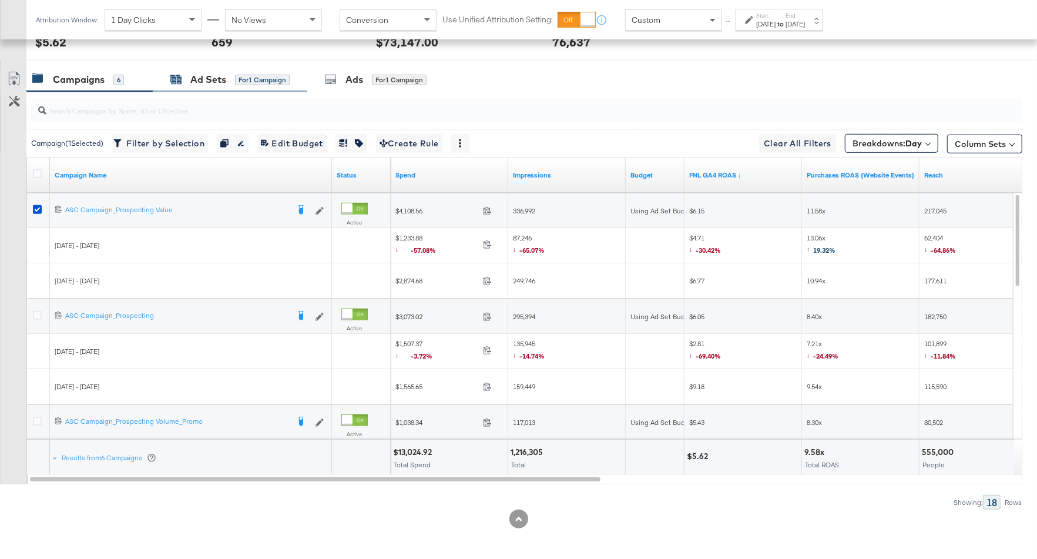
click at [224, 78] on div "Ad Sets" at bounding box center [208, 80] width 36 height 14
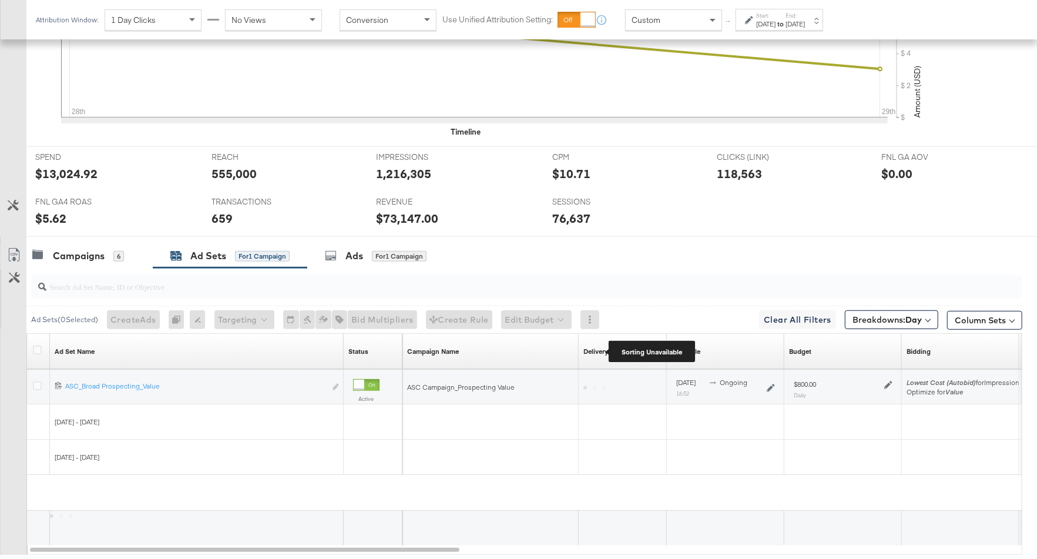
scroll to position [426, 0]
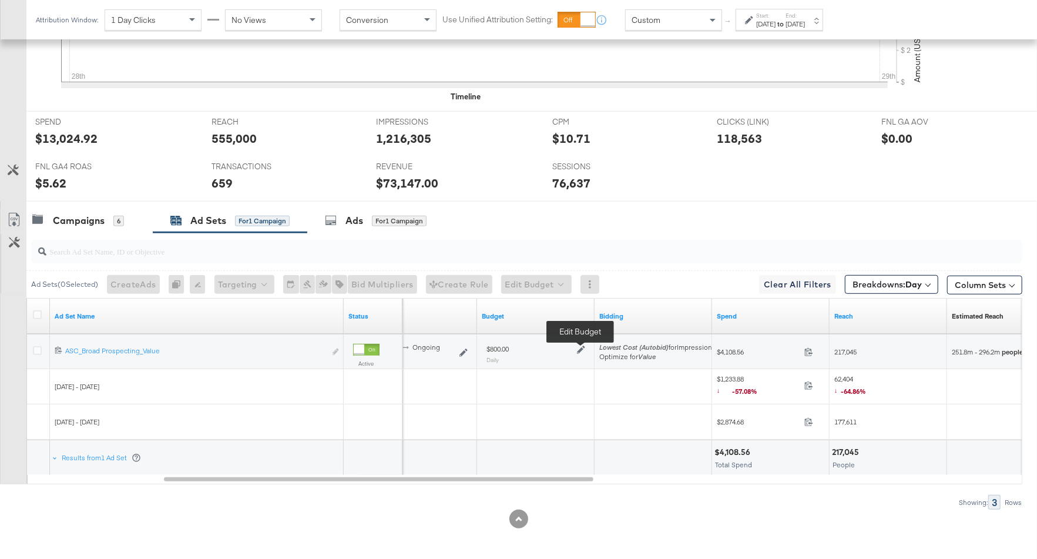
click at [577, 345] on icon at bounding box center [581, 349] width 8 height 8
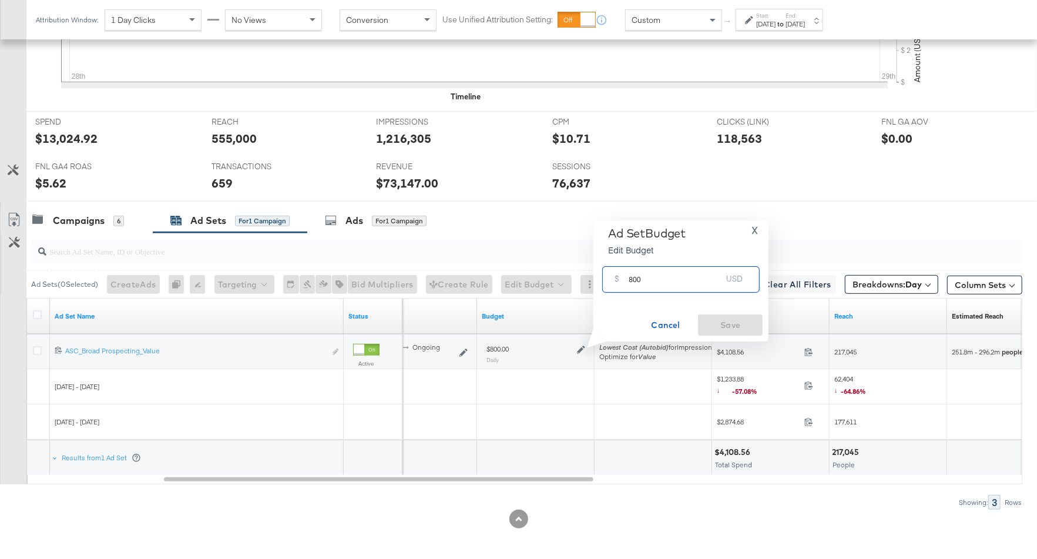
drag, startPoint x: 651, startPoint y: 283, endPoint x: 608, endPoint y: 277, distance: 42.8
click at [608, 277] on div "$ 800 USD" at bounding box center [680, 279] width 157 height 26
type input "1200"
click at [734, 322] on span "Save" at bounding box center [729, 325] width 55 height 15
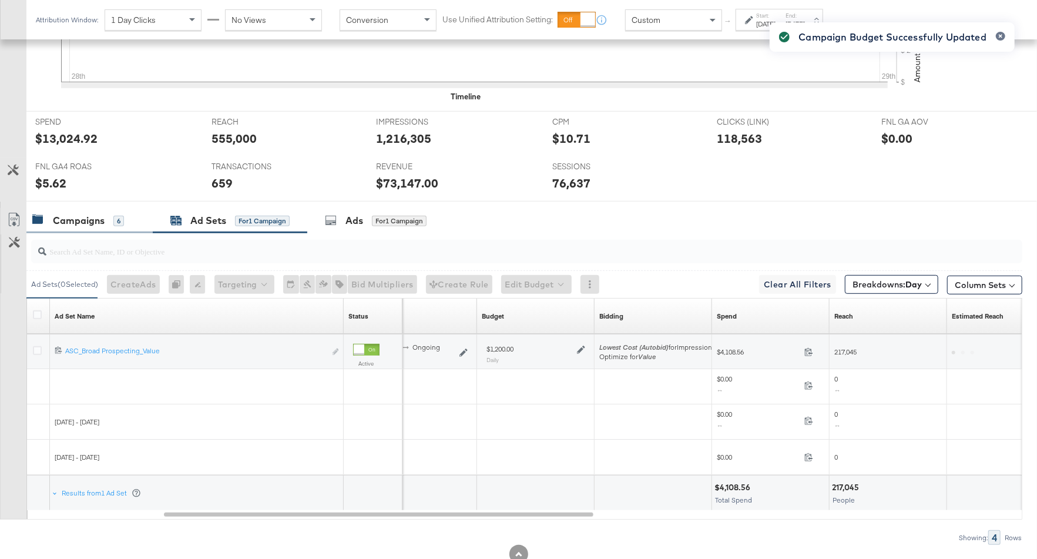
click at [82, 224] on div "Campaigns" at bounding box center [79, 221] width 52 height 14
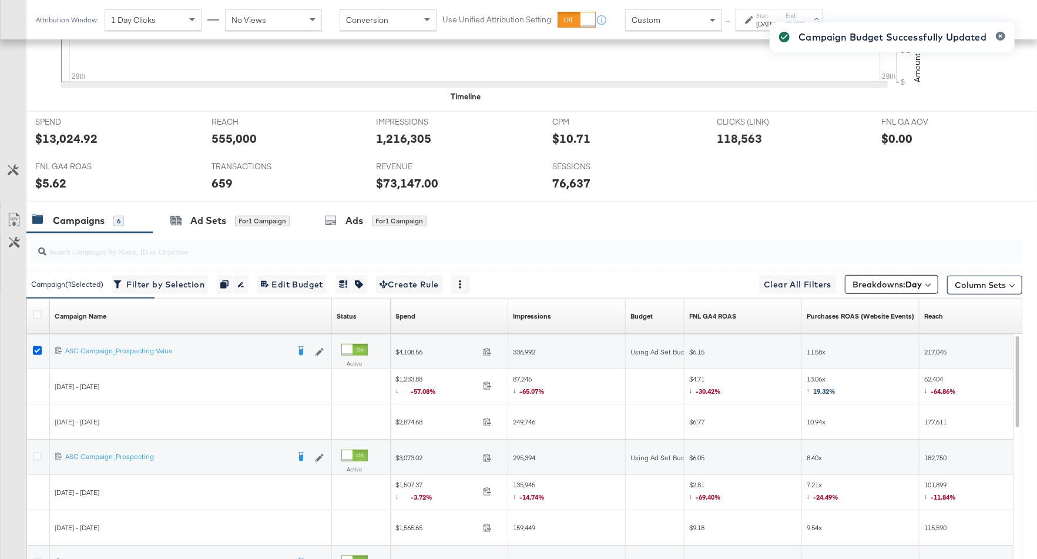
click at [39, 346] on icon at bounding box center [37, 350] width 9 height 9
click at [0, 0] on input "checkbox" at bounding box center [0, 0] width 0 height 0
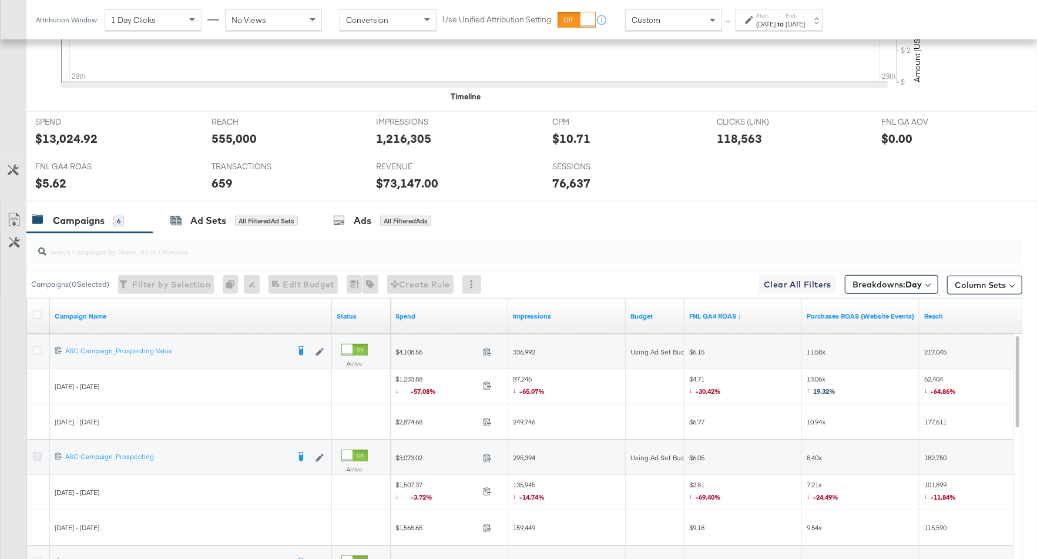
click at [35, 454] on icon at bounding box center [37, 456] width 9 height 9
click at [0, 0] on input "checkbox" at bounding box center [0, 0] width 0 height 0
click at [250, 217] on div "for 1 Campaign" at bounding box center [262, 221] width 55 height 11
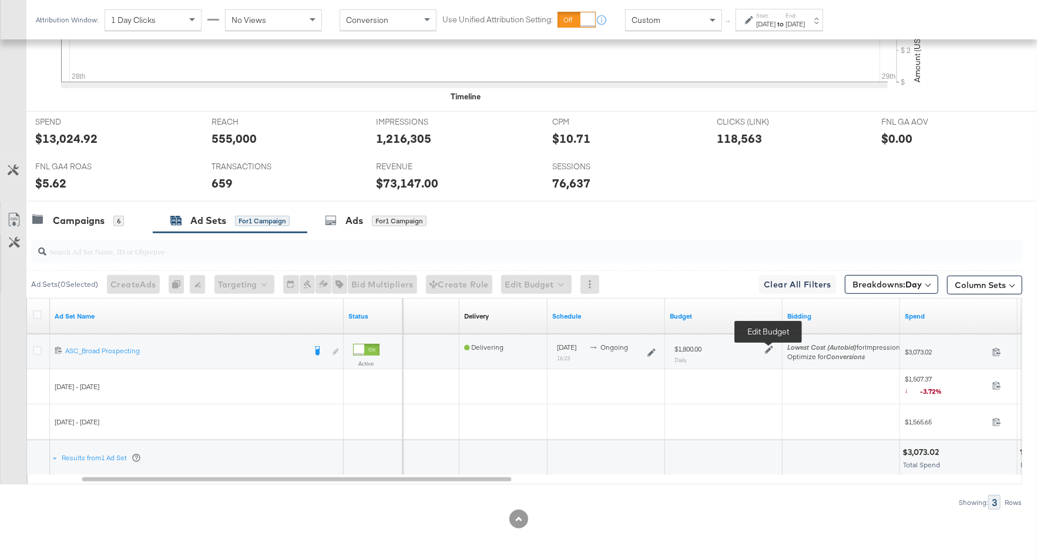
click at [767, 347] on icon at bounding box center [769, 349] width 8 height 8
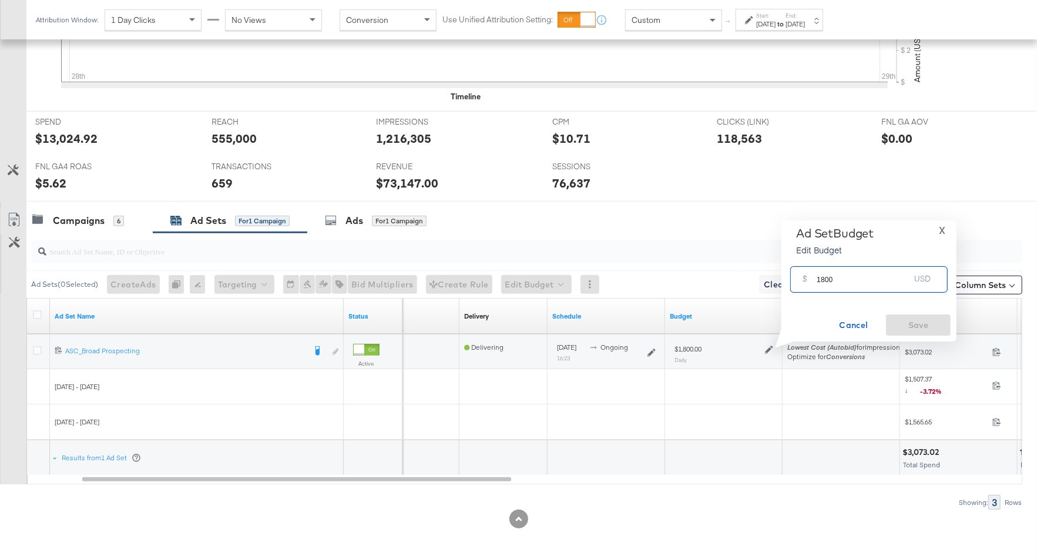
drag, startPoint x: 838, startPoint y: 286, endPoint x: 812, endPoint y: 283, distance: 26.6
click at [812, 283] on div "$ 1800 USD" at bounding box center [868, 279] width 157 height 26
type input "2500"
click at [934, 325] on span "Save" at bounding box center [917, 325] width 55 height 15
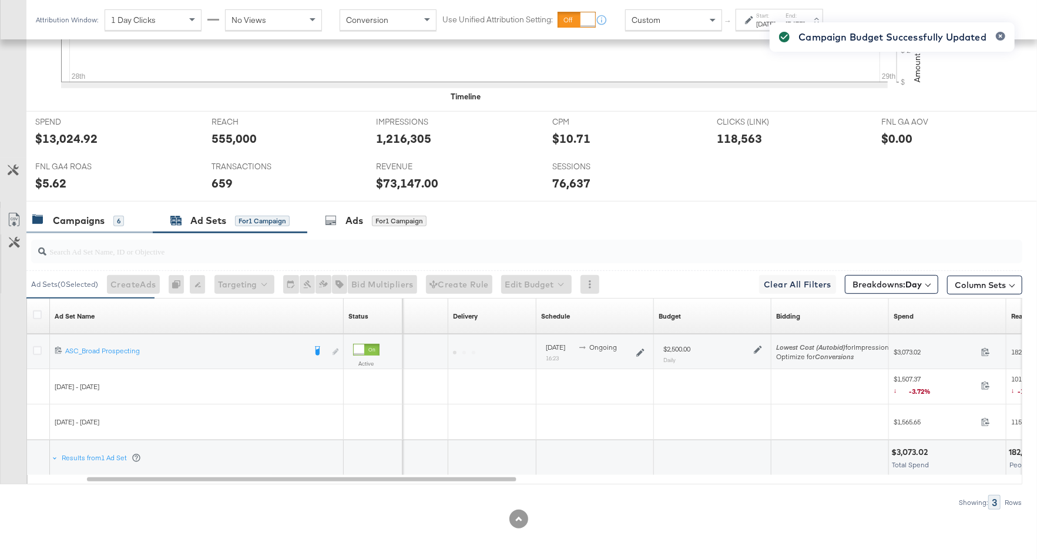
click at [100, 222] on div "Campaigns" at bounding box center [79, 221] width 52 height 14
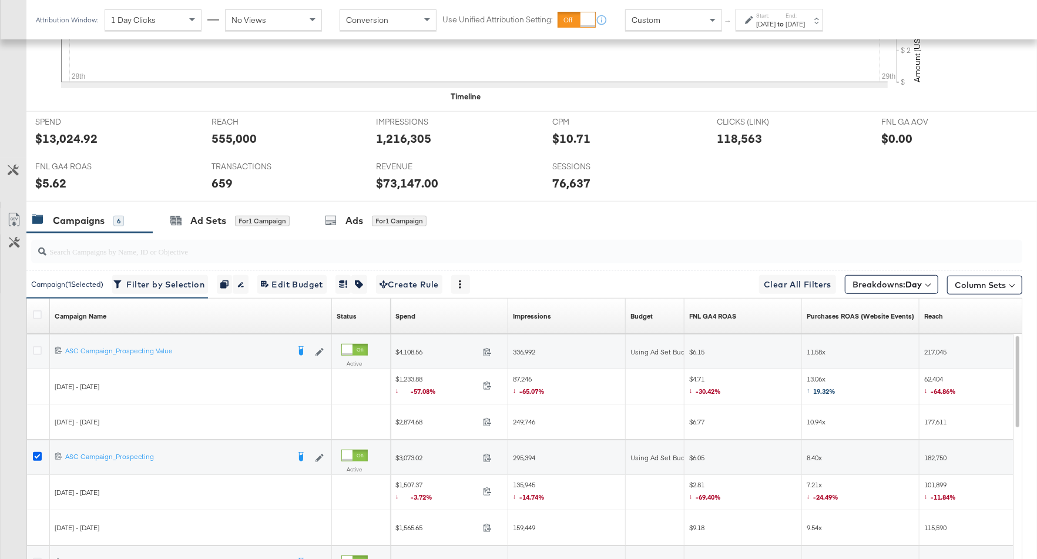
click at [35, 453] on icon at bounding box center [37, 456] width 9 height 9
click at [0, 0] on input "checkbox" at bounding box center [0, 0] width 0 height 0
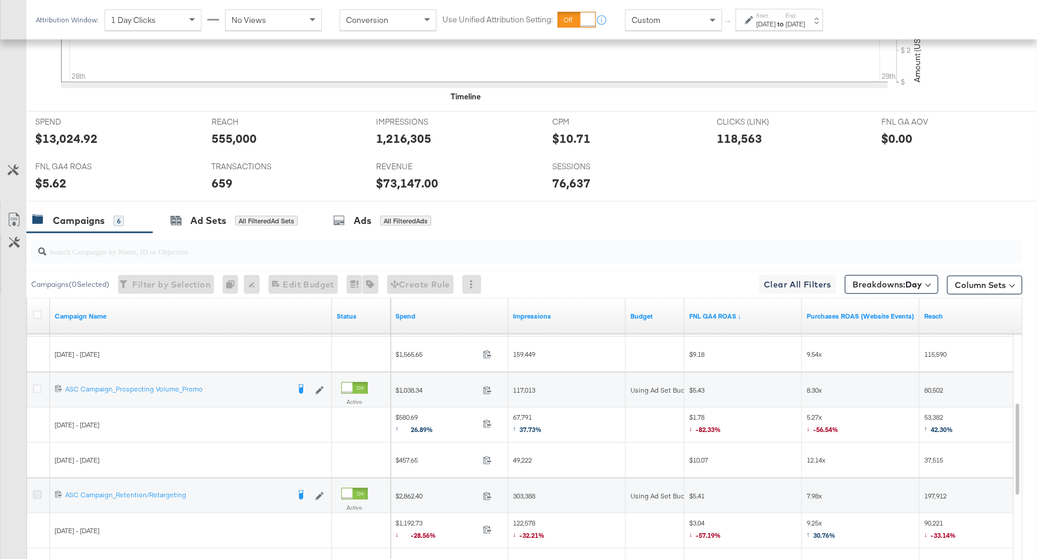
click at [35, 490] on icon at bounding box center [37, 494] width 9 height 9
click at [0, 0] on input "checkbox" at bounding box center [0, 0] width 0 height 0
click at [229, 219] on div "Ad Sets for 1 Campaign" at bounding box center [229, 221] width 119 height 14
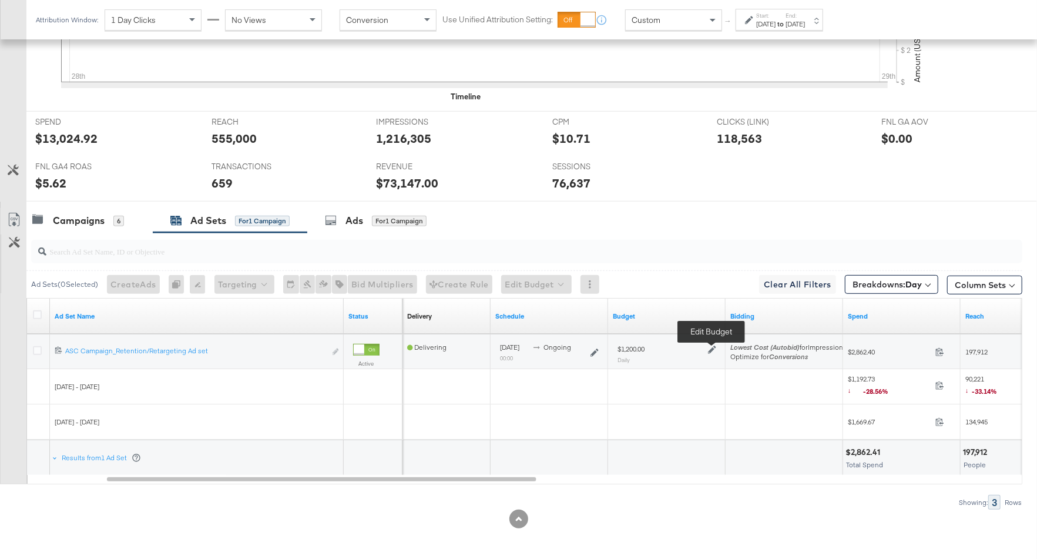
click at [712, 346] on icon at bounding box center [712, 349] width 8 height 8
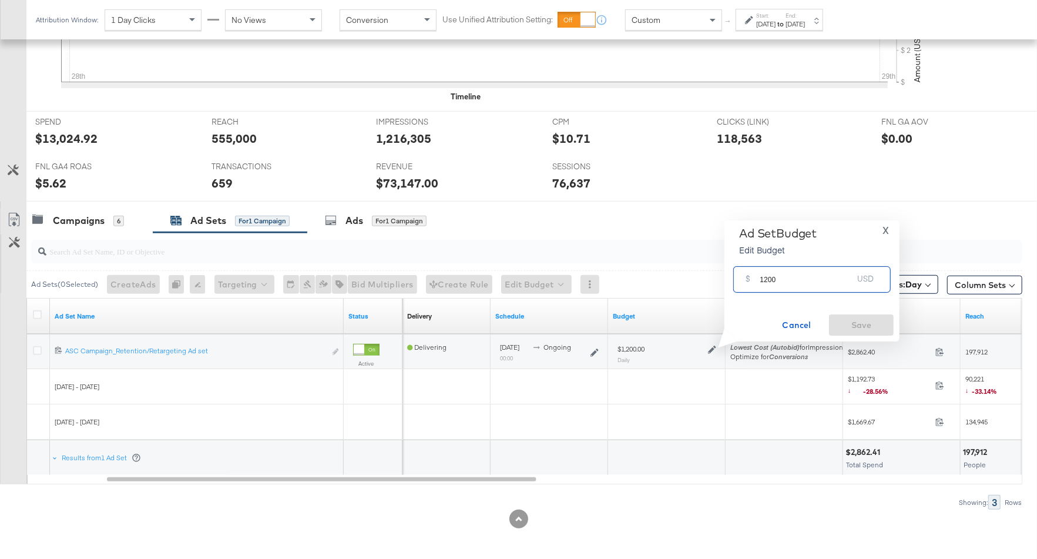
drag, startPoint x: 776, startPoint y: 282, endPoint x: 751, endPoint y: 281, distance: 25.3
click at [751, 281] on div "$ 1200 USD" at bounding box center [811, 279] width 157 height 26
type input "2000"
click at [835, 322] on span "Save" at bounding box center [860, 325] width 55 height 15
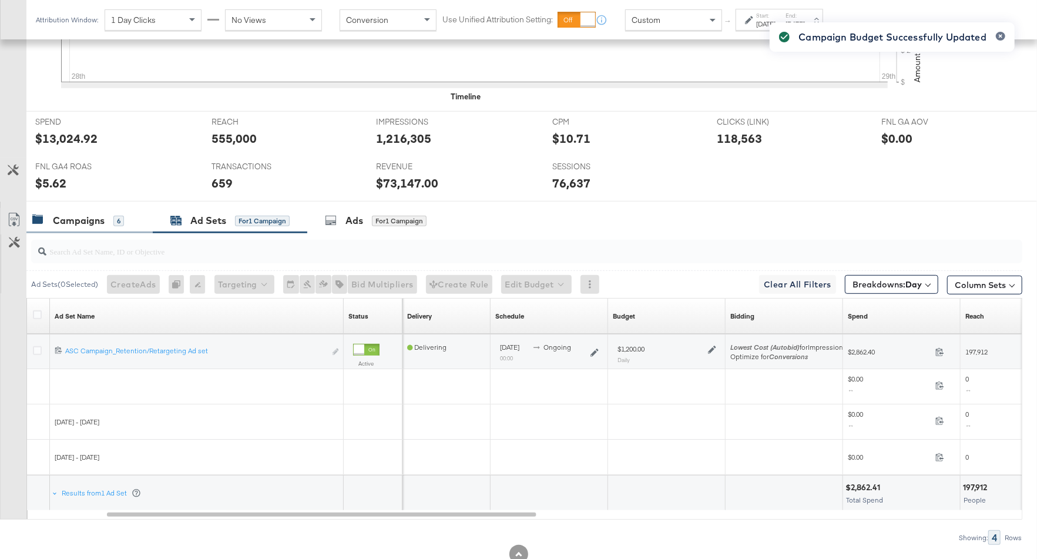
click at [107, 219] on div "Campaigns 6" at bounding box center [78, 221] width 92 height 14
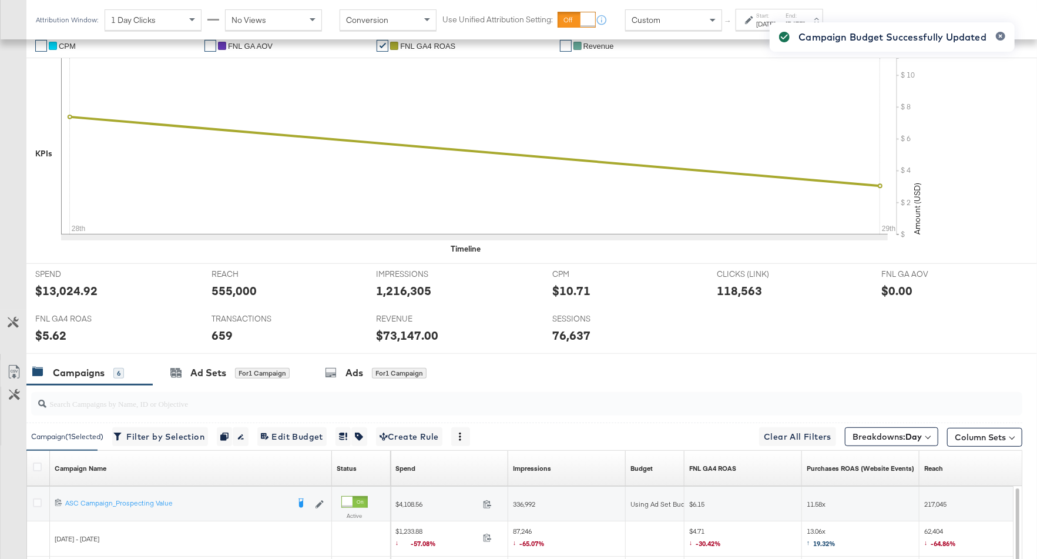
scroll to position [0, 0]
